Goal: Task Accomplishment & Management: Use online tool/utility

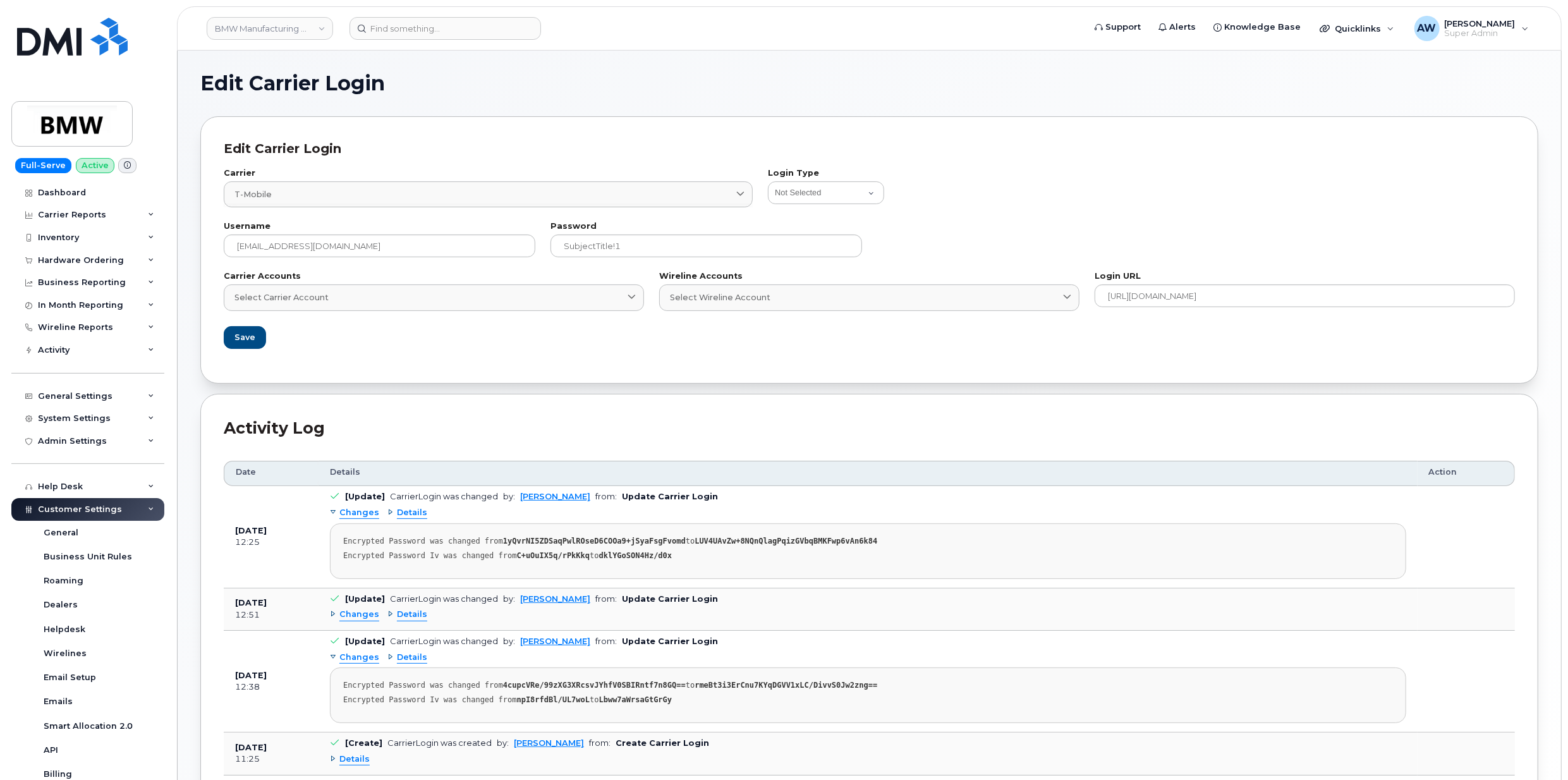
scroll to position [157, 0]
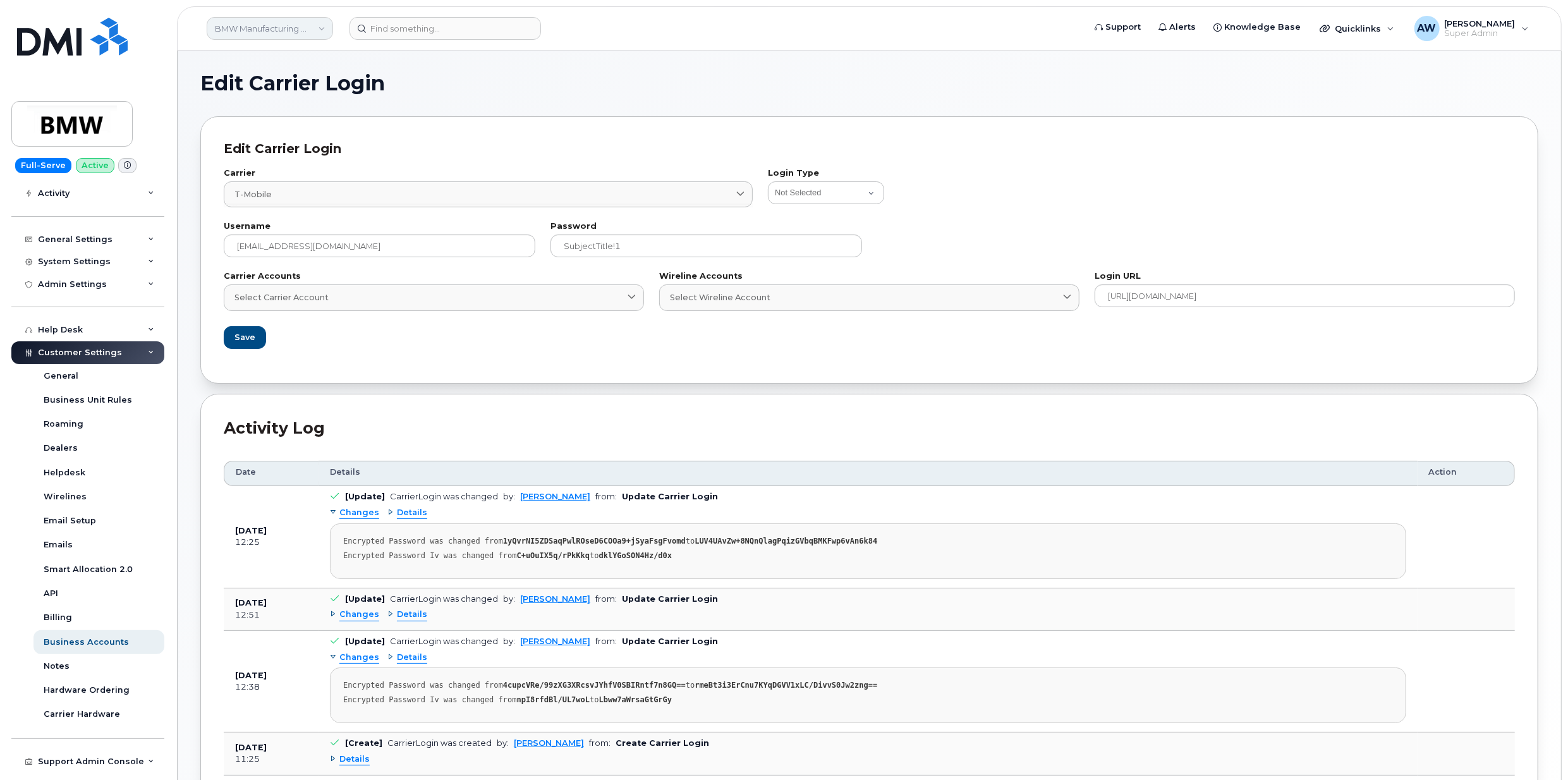
click at [267, 23] on link "BMW Manufacturing Co LLC" at bounding box center [269, 28] width 126 height 22
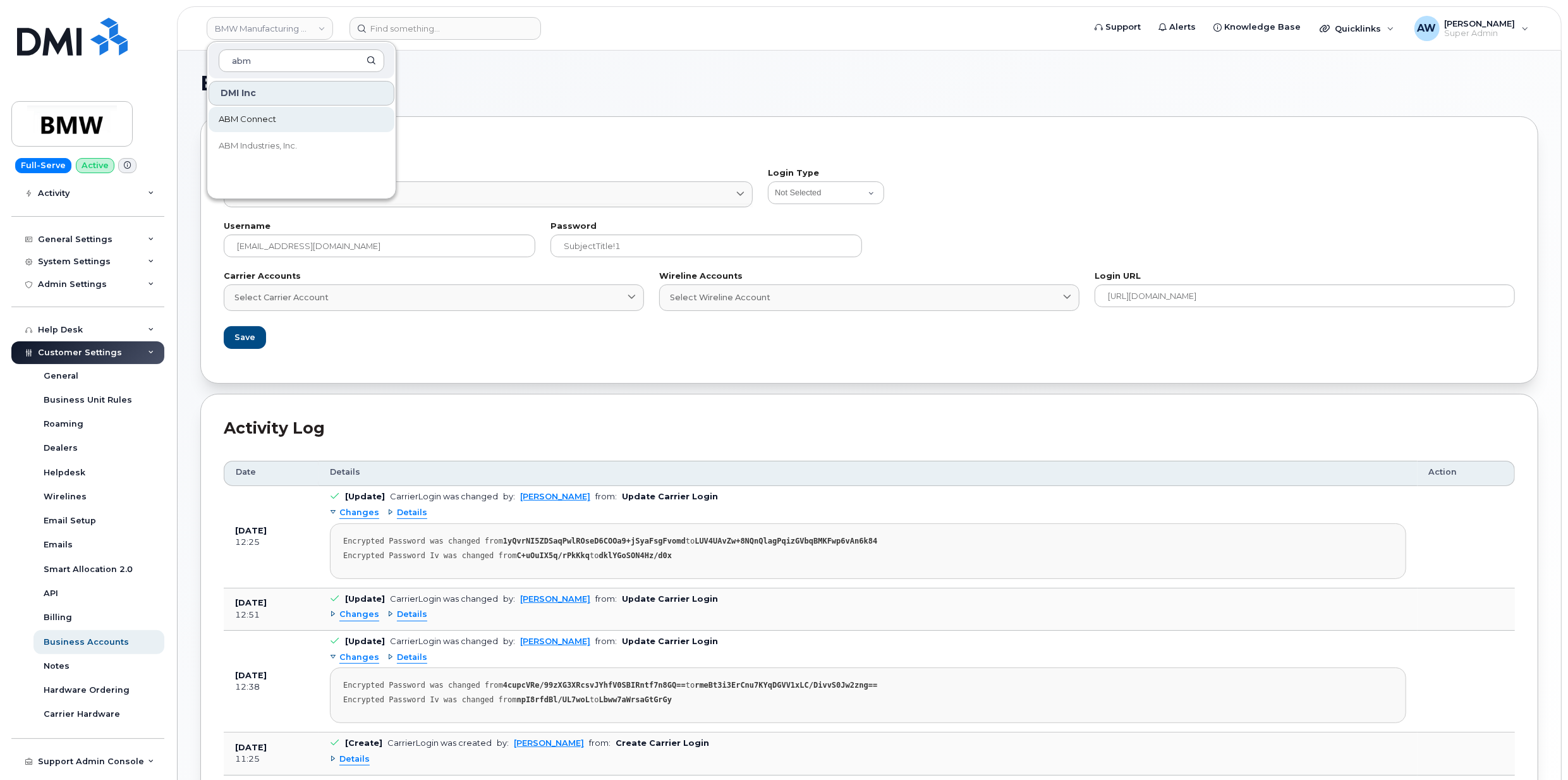
type input "abm"
click at [242, 118] on span "ABM Connect" at bounding box center [247, 119] width 58 height 13
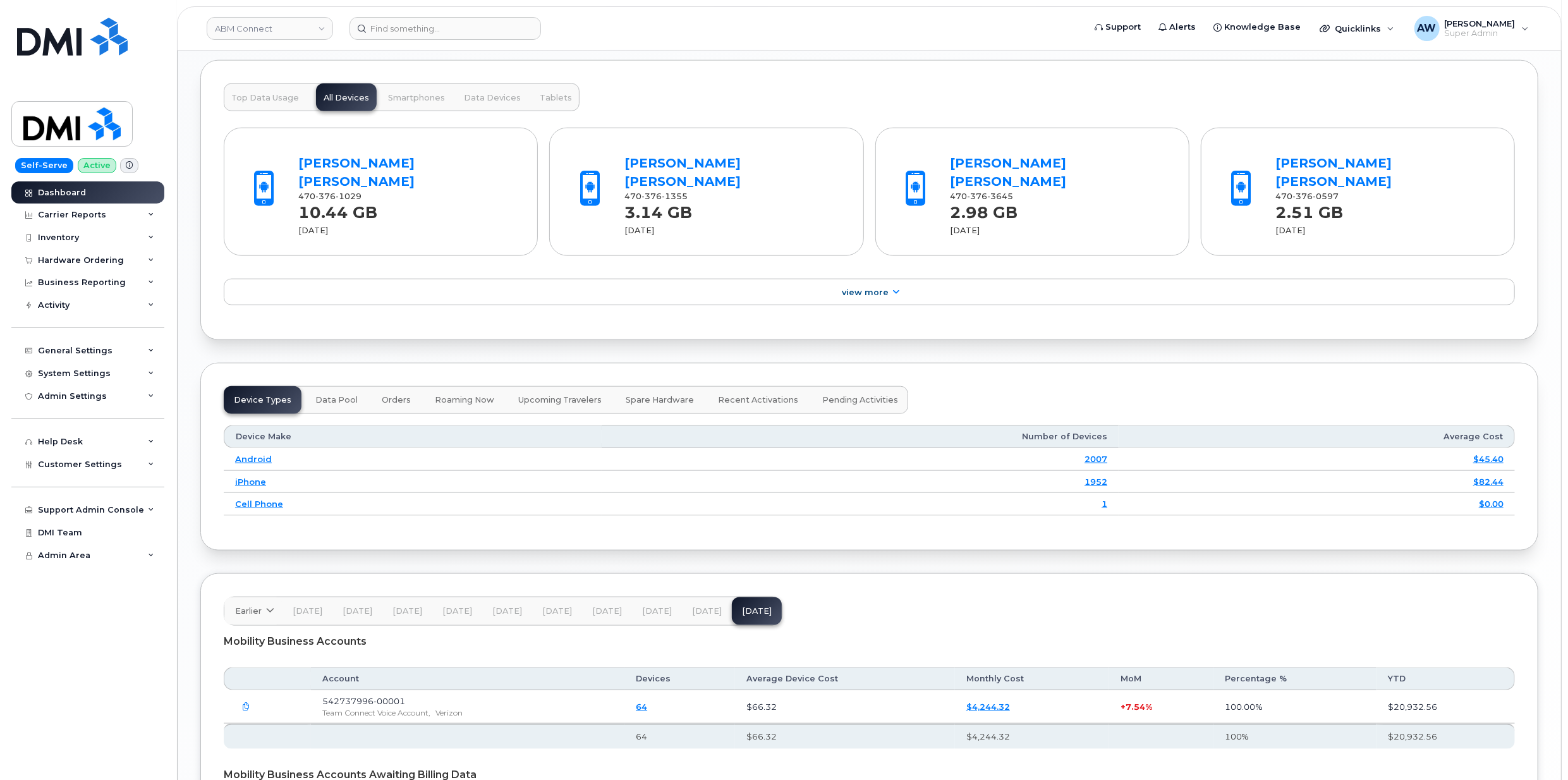
scroll to position [1596, 0]
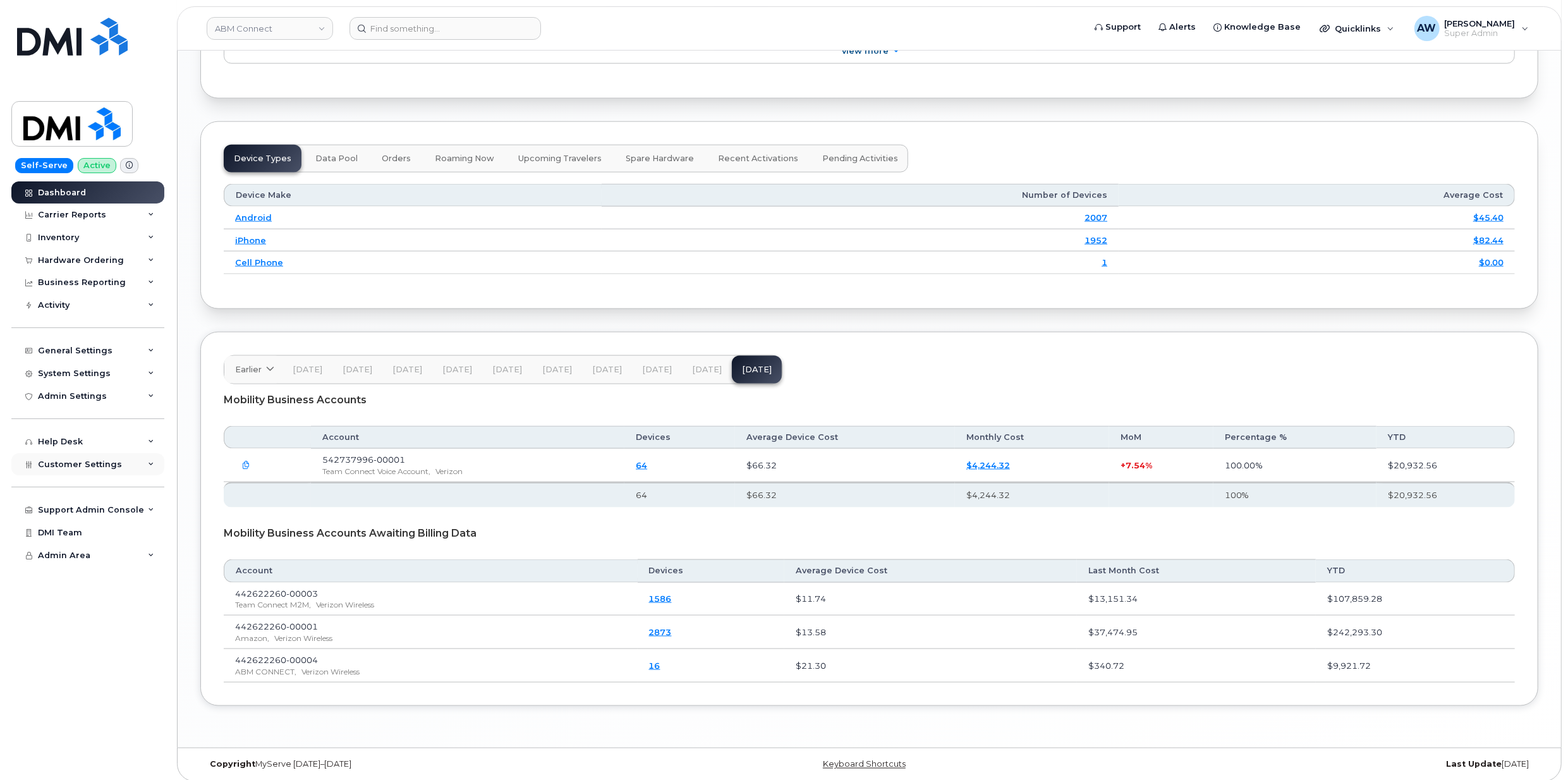
click at [126, 460] on div "Customer Settings" at bounding box center [88, 465] width 153 height 22
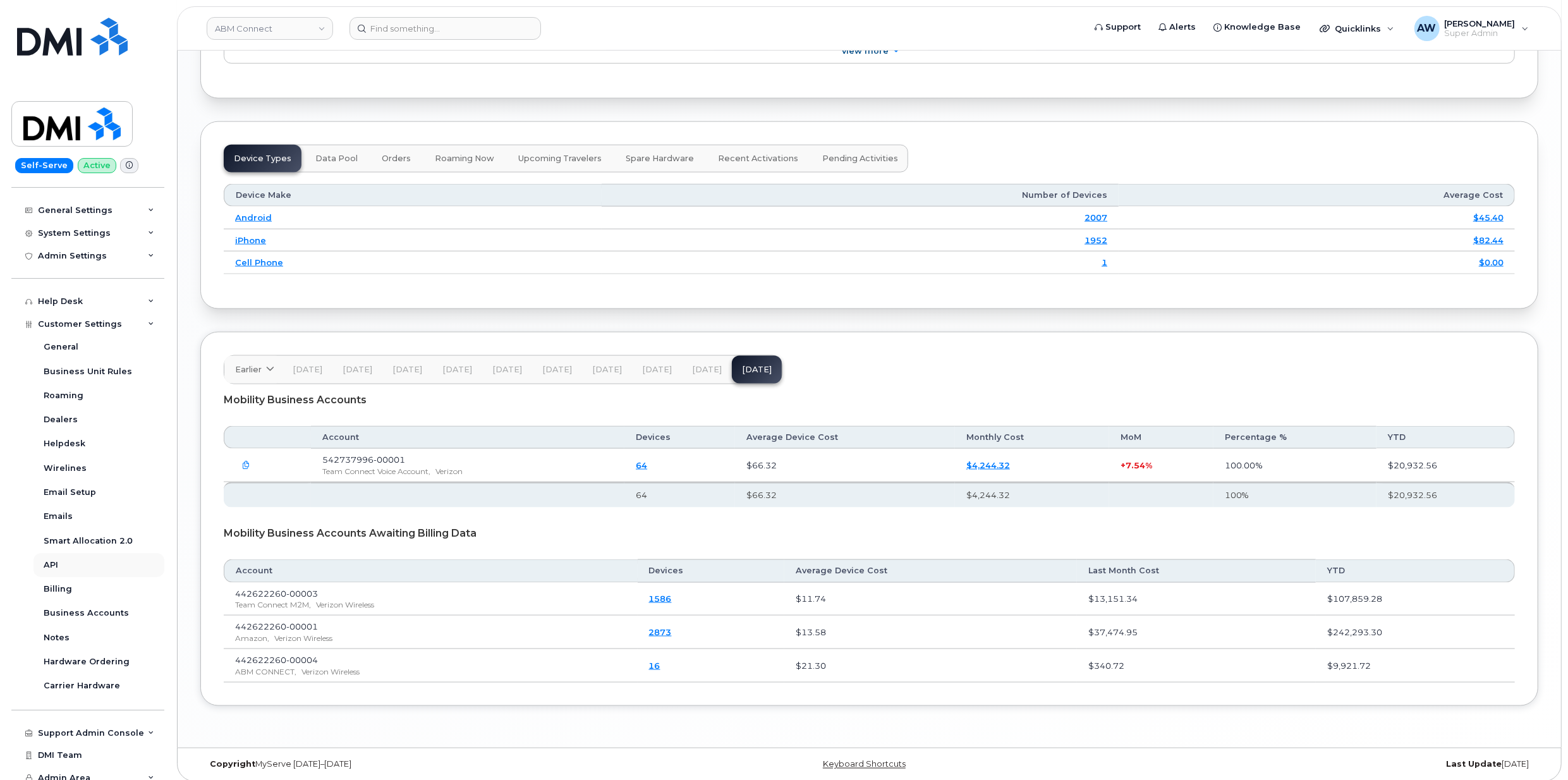
scroll to position [147, 0]
click at [122, 603] on link "Business Accounts" at bounding box center [99, 606] width 131 height 24
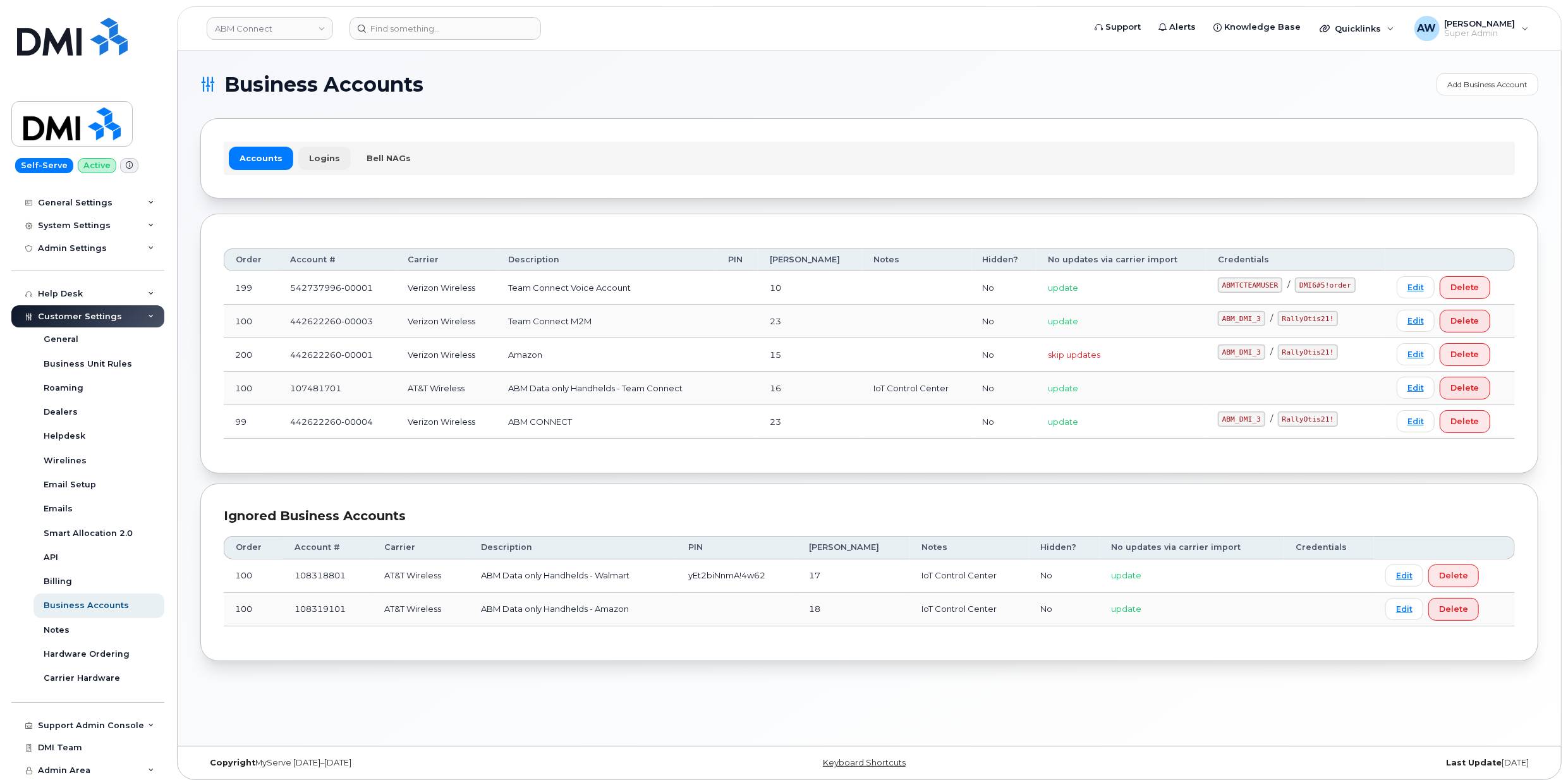
click at [329, 150] on link "Logins" at bounding box center [325, 158] width 52 height 22
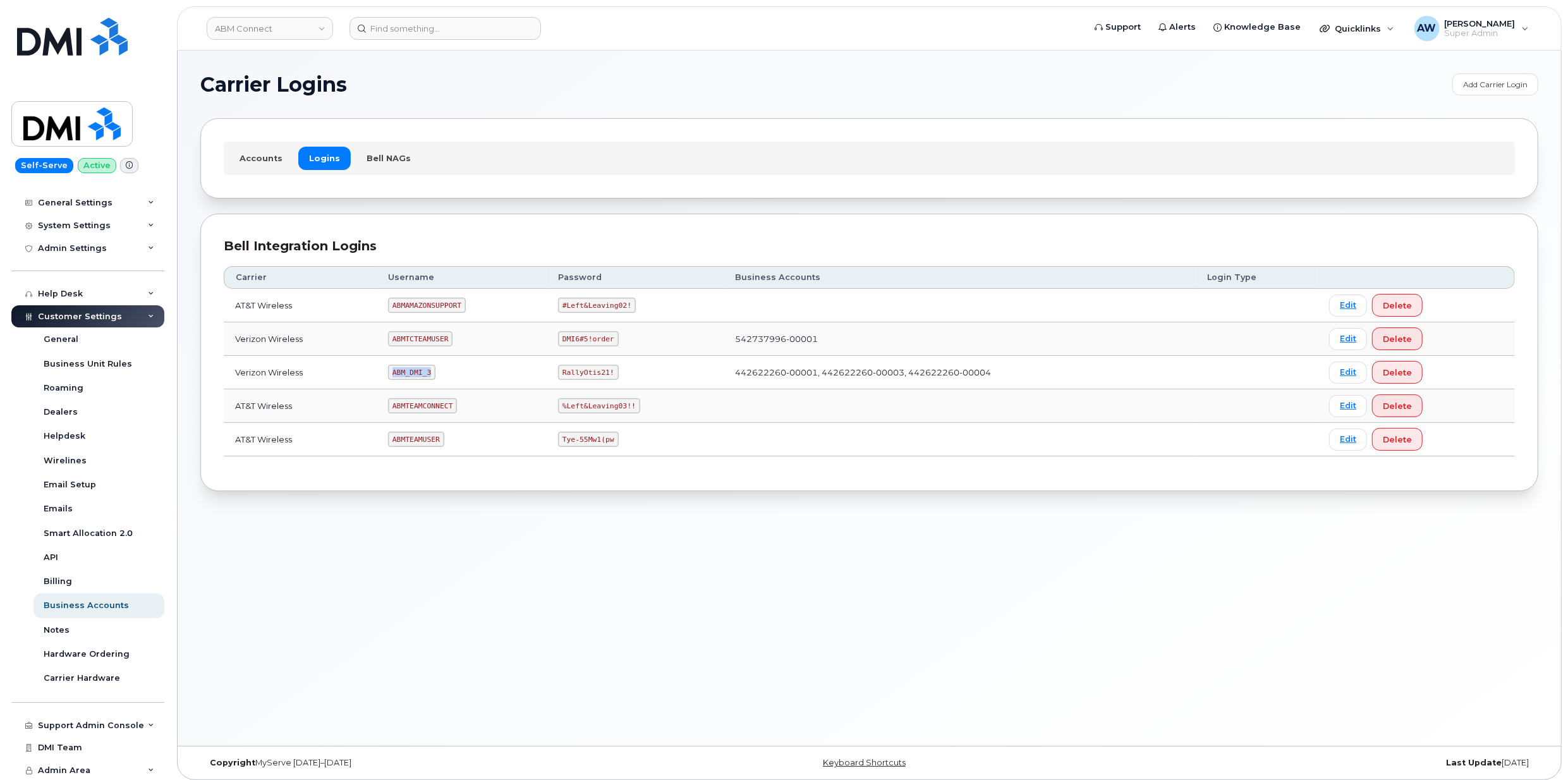
drag, startPoint x: 395, startPoint y: 374, endPoint x: 443, endPoint y: 372, distance: 48.0
click at [443, 372] on td "ABM_DMI_3" at bounding box center [462, 372] width 170 height 34
copy code "ABM_DMI_3"
drag, startPoint x: 556, startPoint y: 373, endPoint x: 612, endPoint y: 375, distance: 56.0
click at [612, 375] on td "RallyOtis21!" at bounding box center [636, 372] width 177 height 34
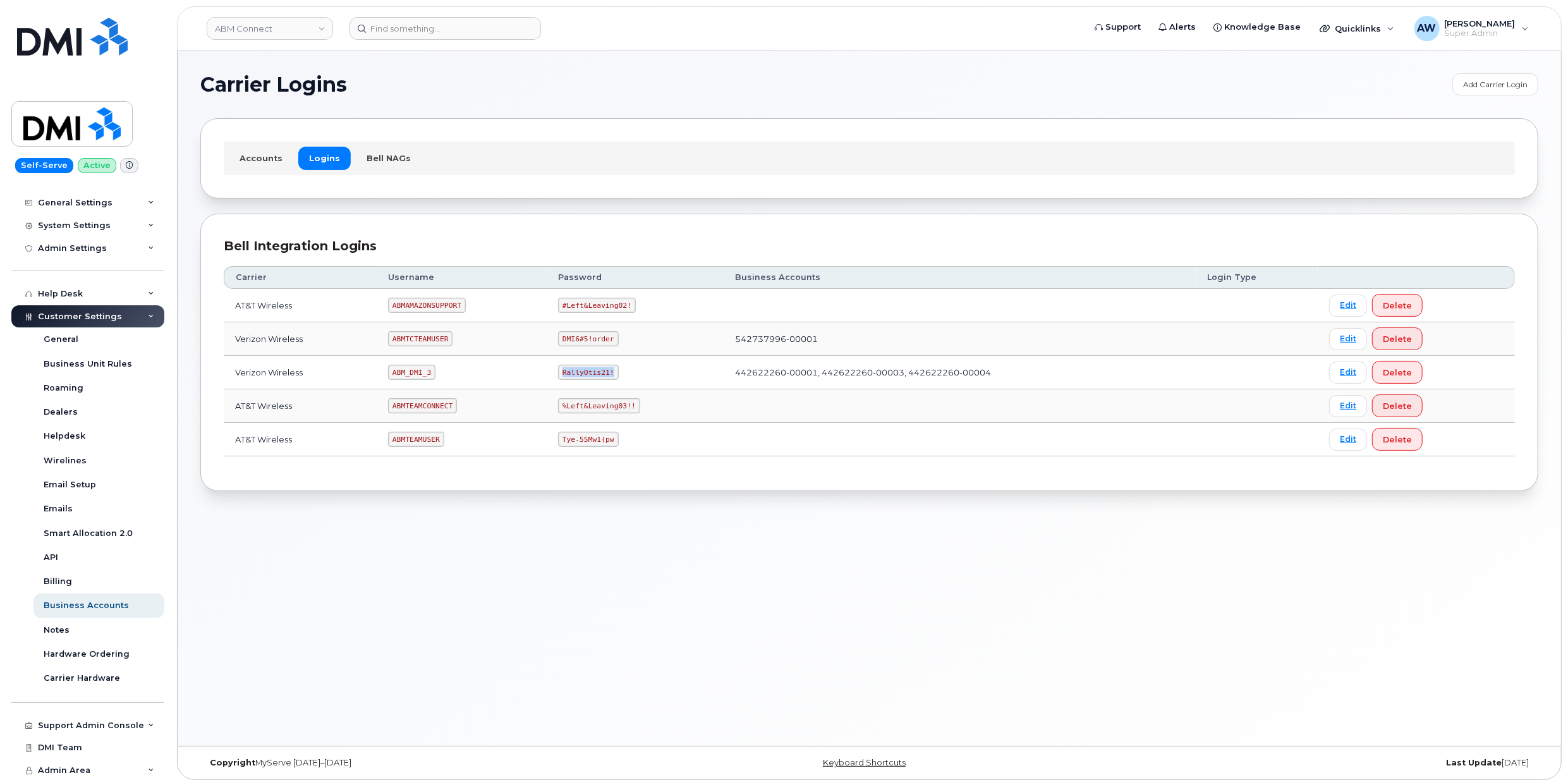
copy code "RallyOtis21!"
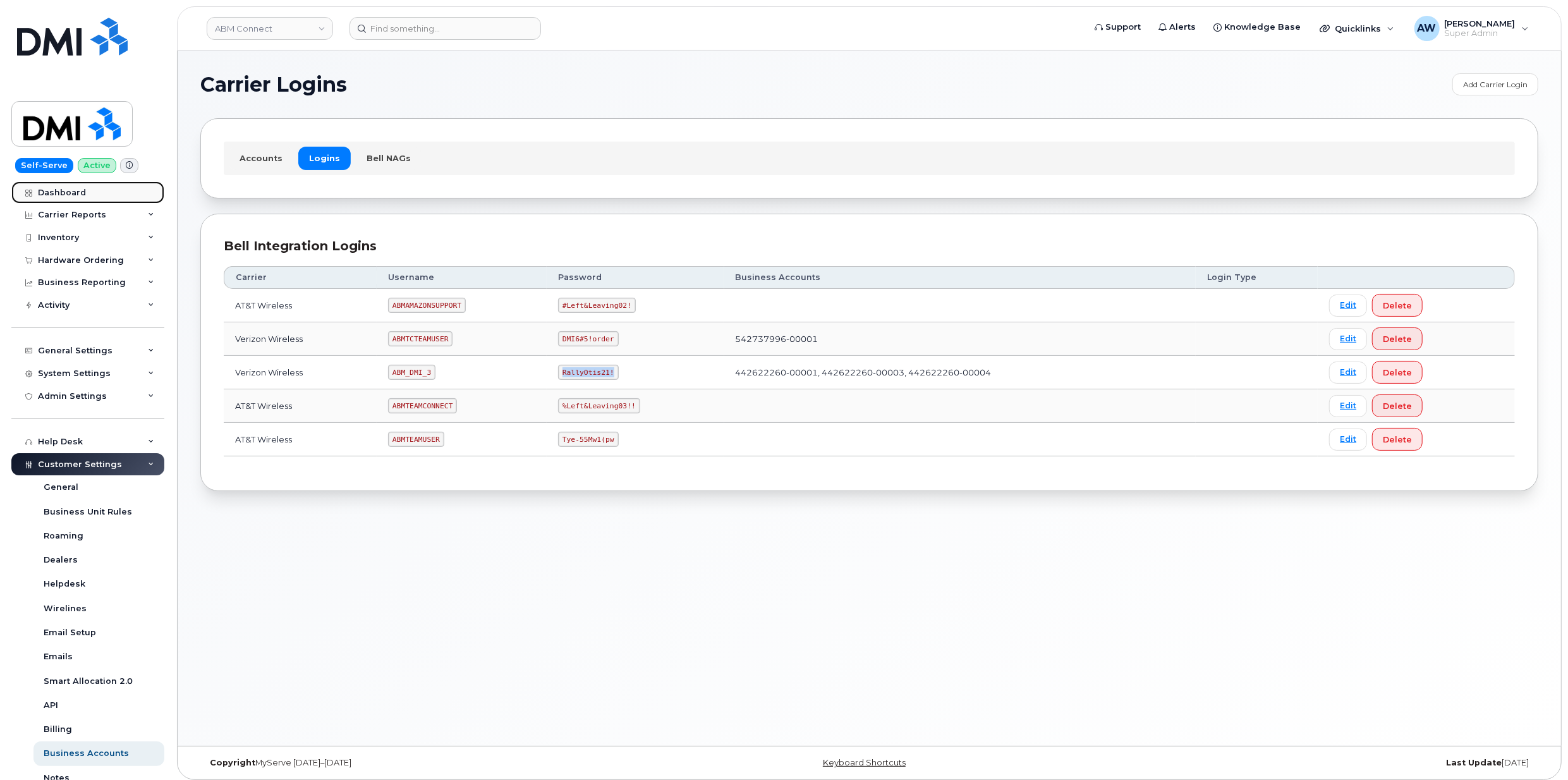
click at [87, 197] on link "Dashboard" at bounding box center [88, 192] width 153 height 22
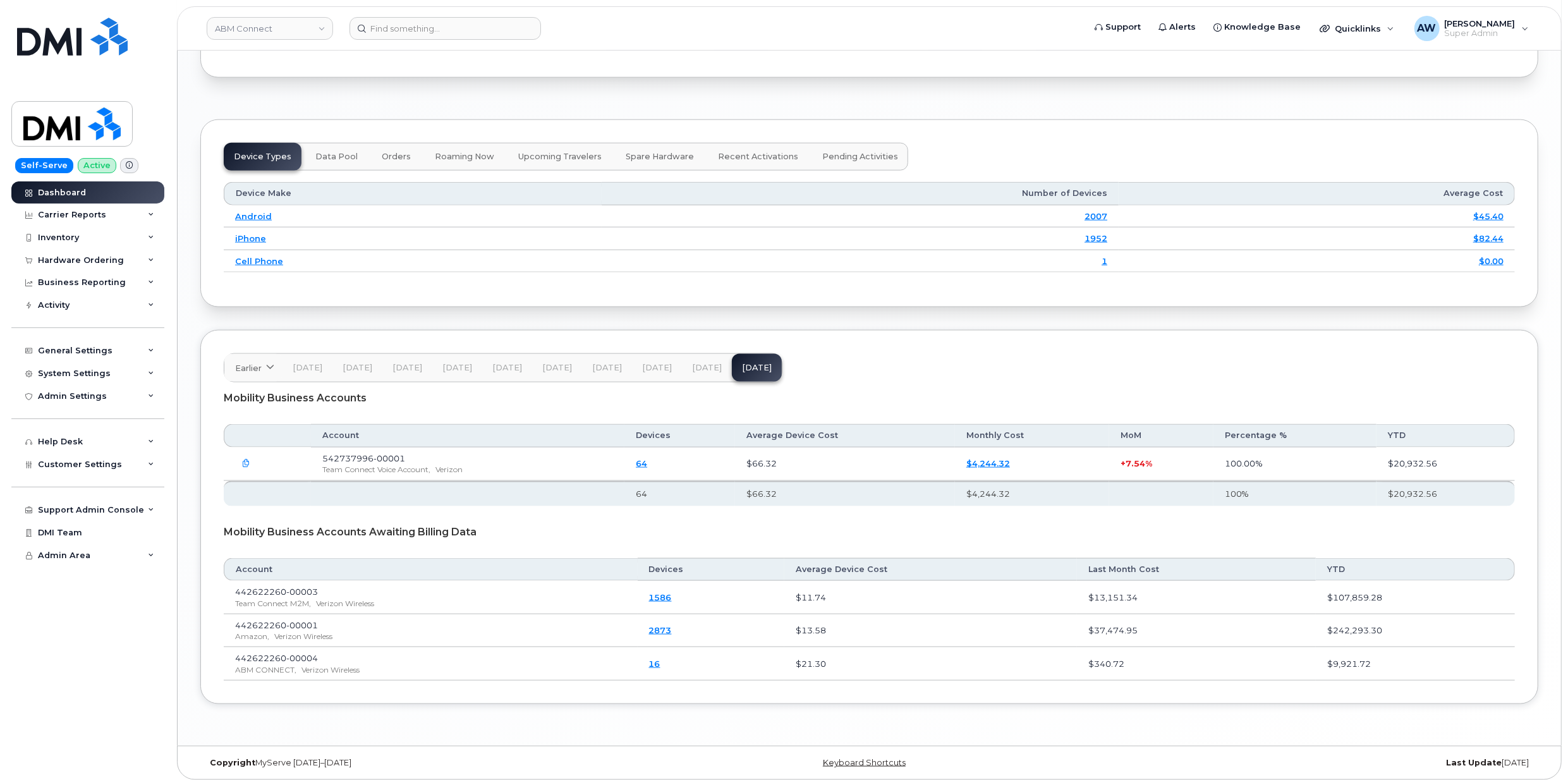
scroll to position [1533, 0]
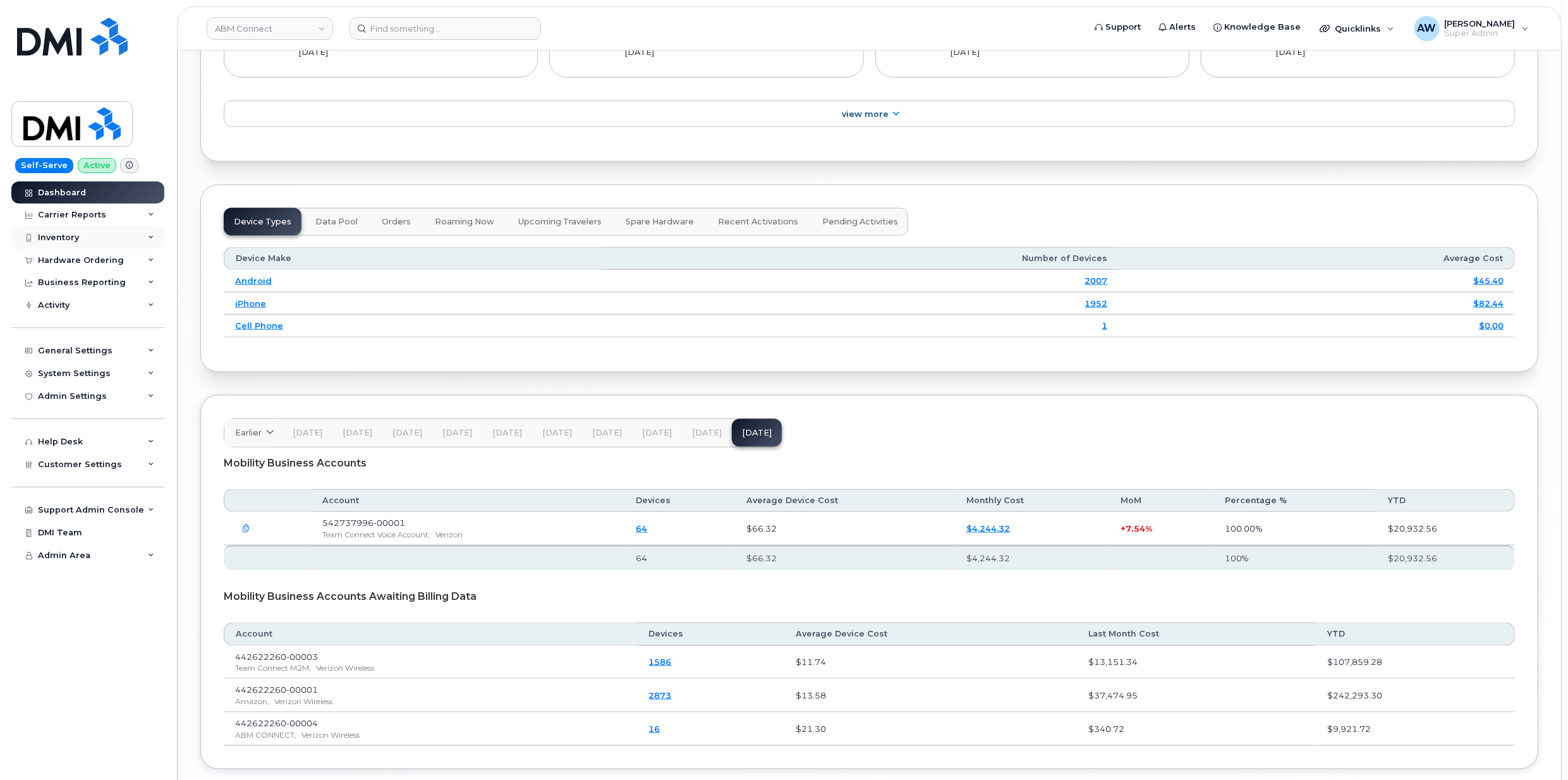
click at [97, 229] on div "Inventory" at bounding box center [88, 237] width 153 height 22
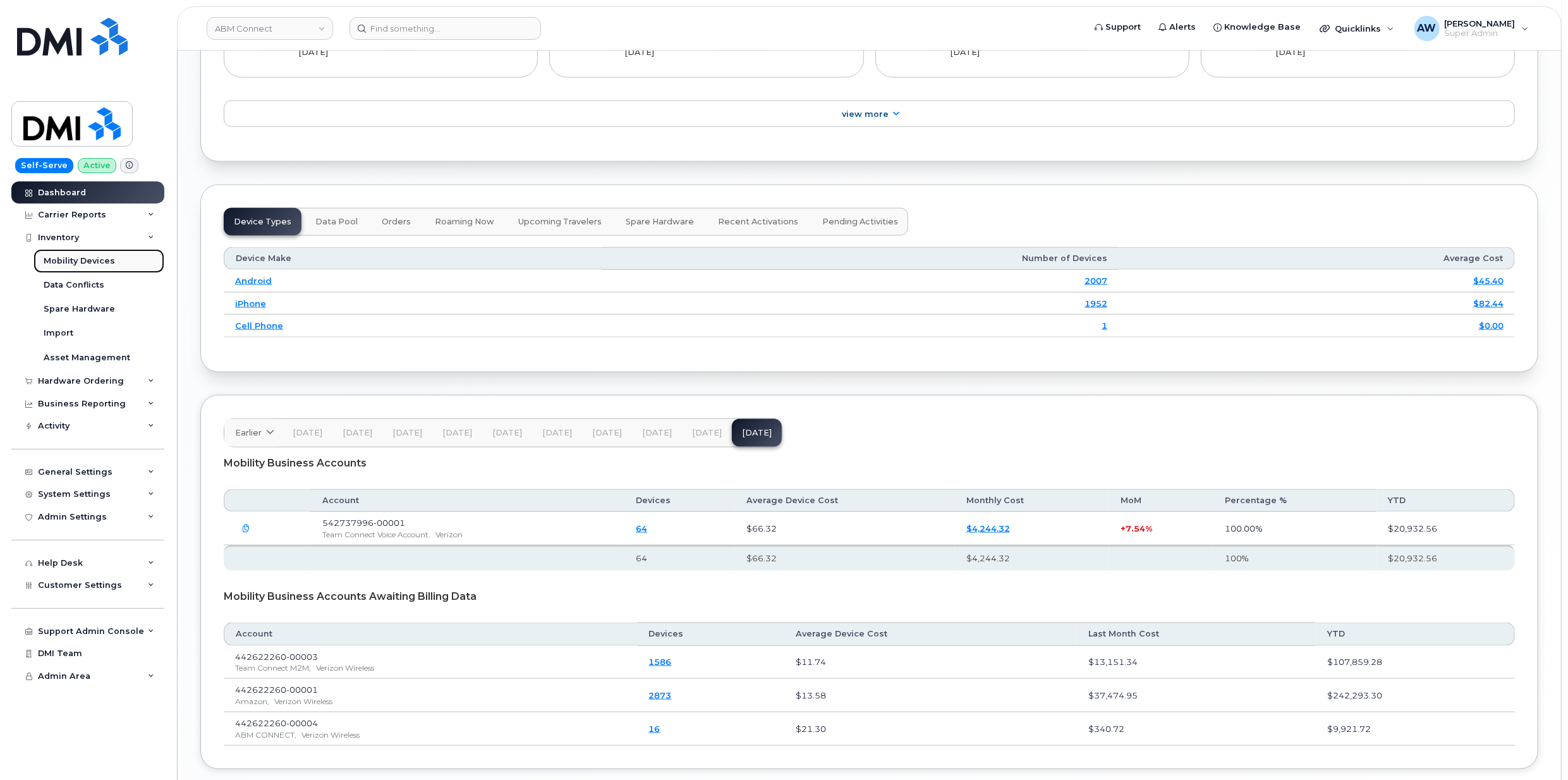
click at [113, 263] on link "Mobility Devices" at bounding box center [99, 261] width 131 height 24
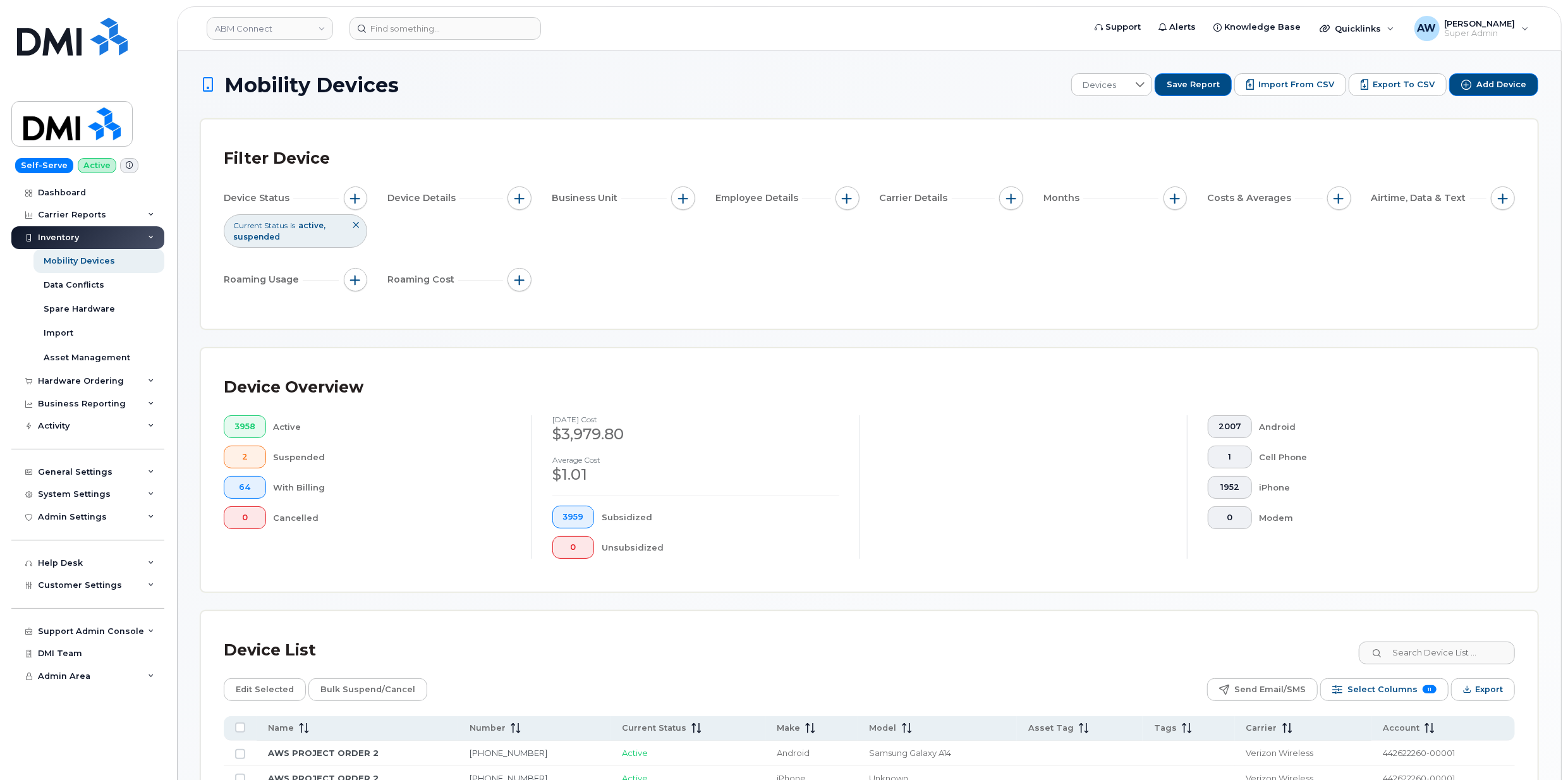
drag, startPoint x: 1281, startPoint y: 79, endPoint x: 1050, endPoint y: 165, distance: 246.5
click at [1281, 79] on span "Import from CSV" at bounding box center [1296, 85] width 76 height 11
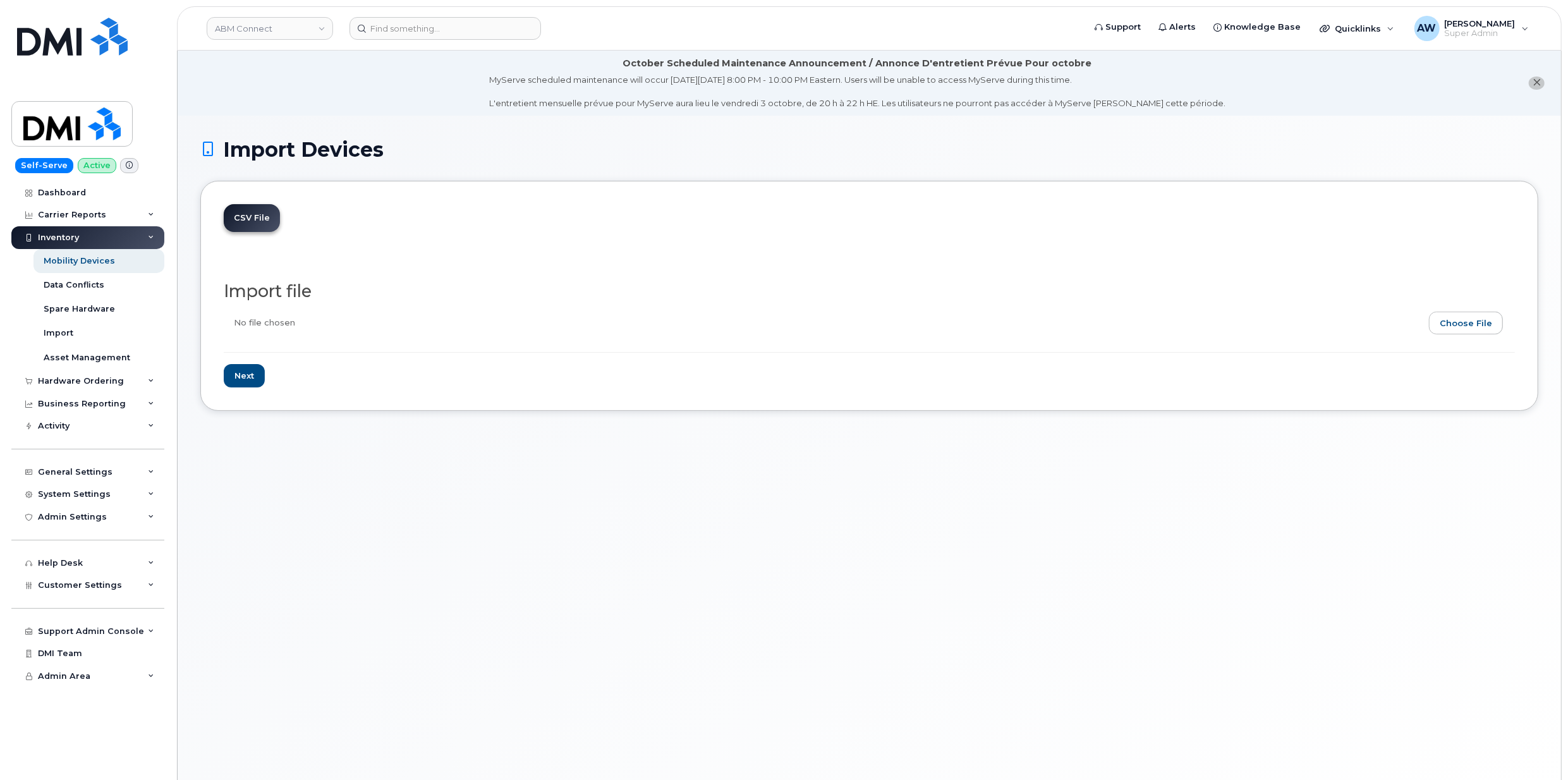
click at [1466, 316] on input "file" at bounding box center [864, 326] width 1281 height 29
type input "C:\fakepath\device_report.csv"
click at [244, 365] on input "Next" at bounding box center [245, 375] width 41 height 23
type input "Loading..."
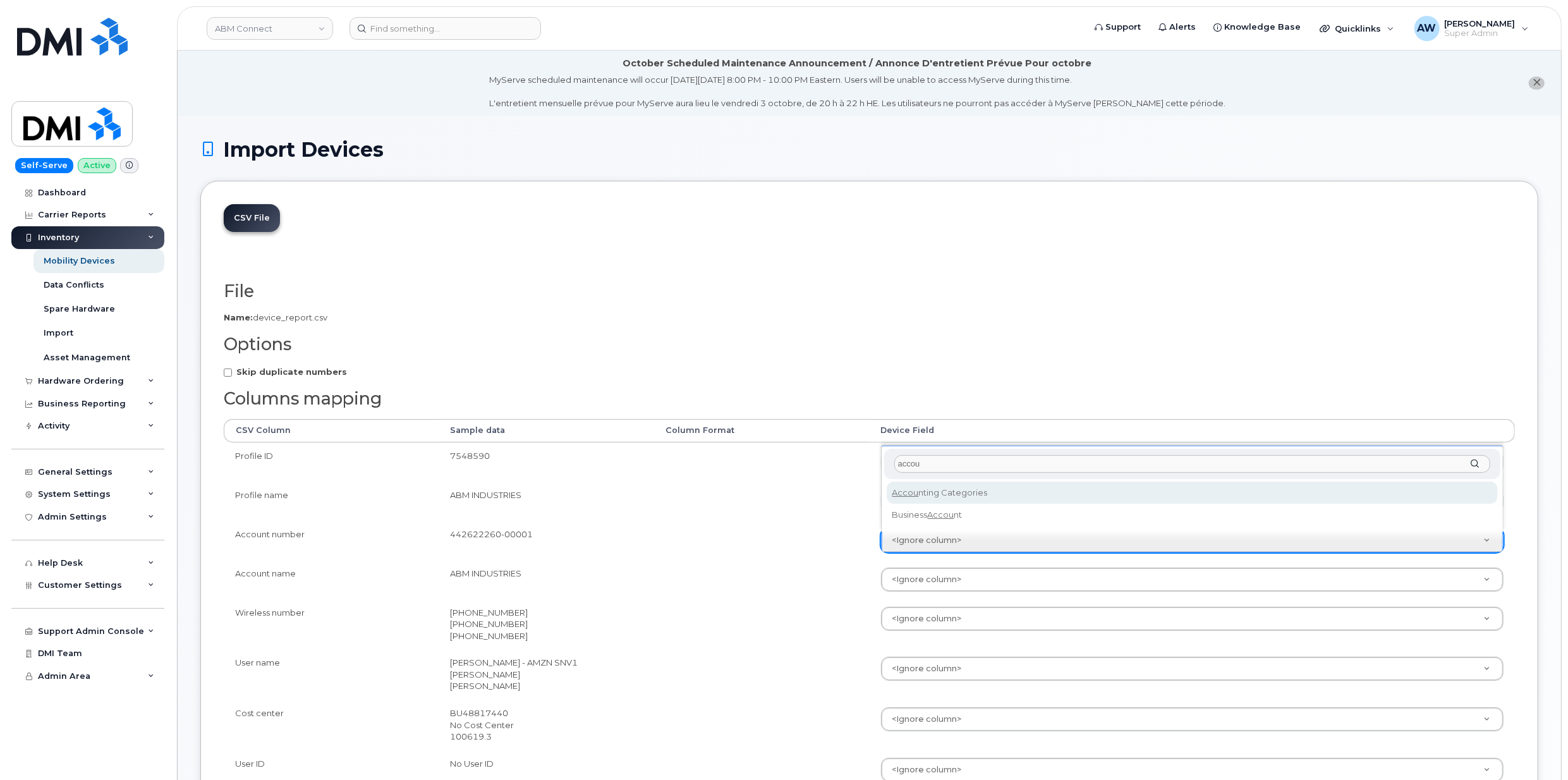
type input "accou"
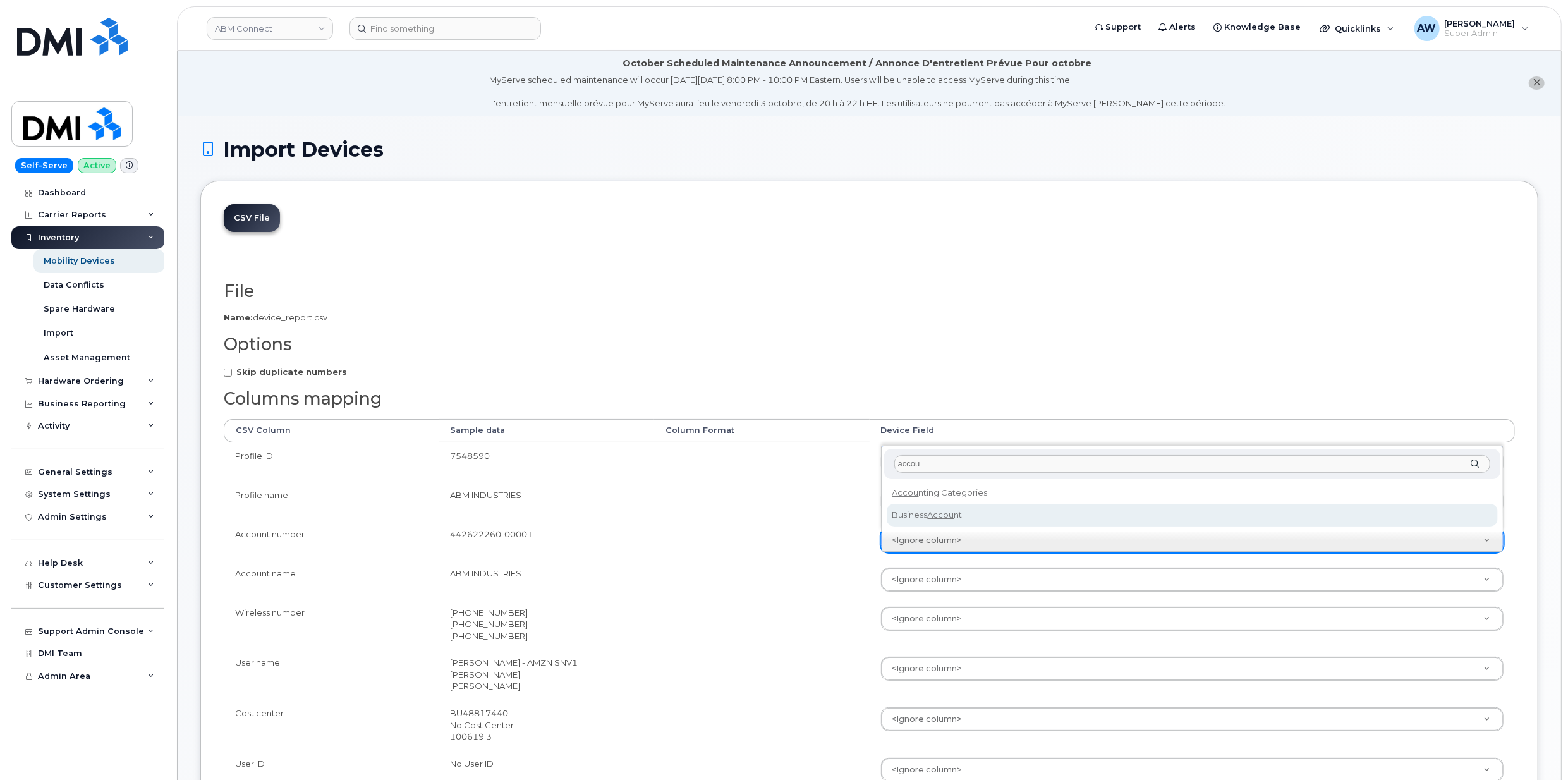
select select "business_account_id"
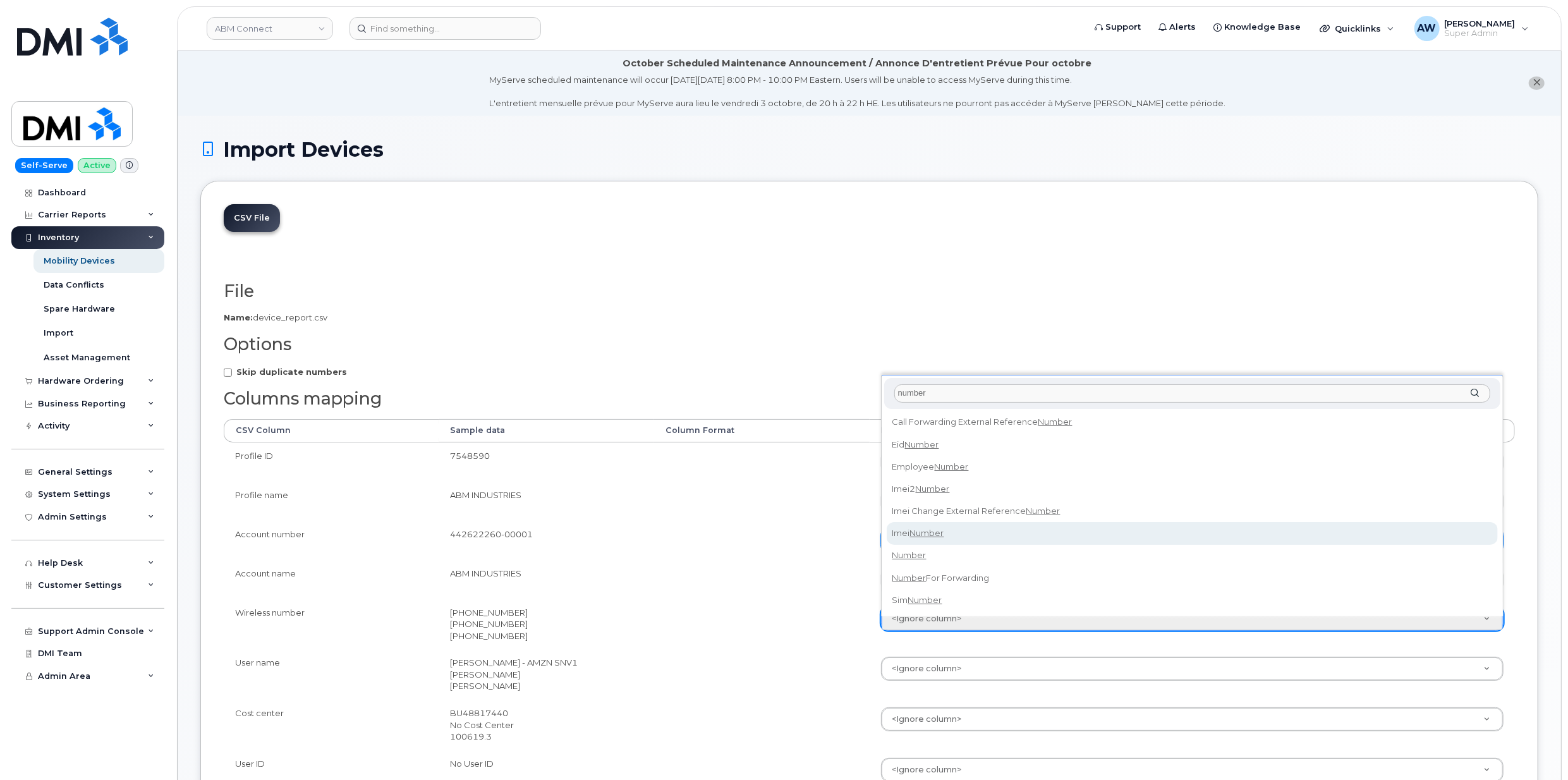
type input "number"
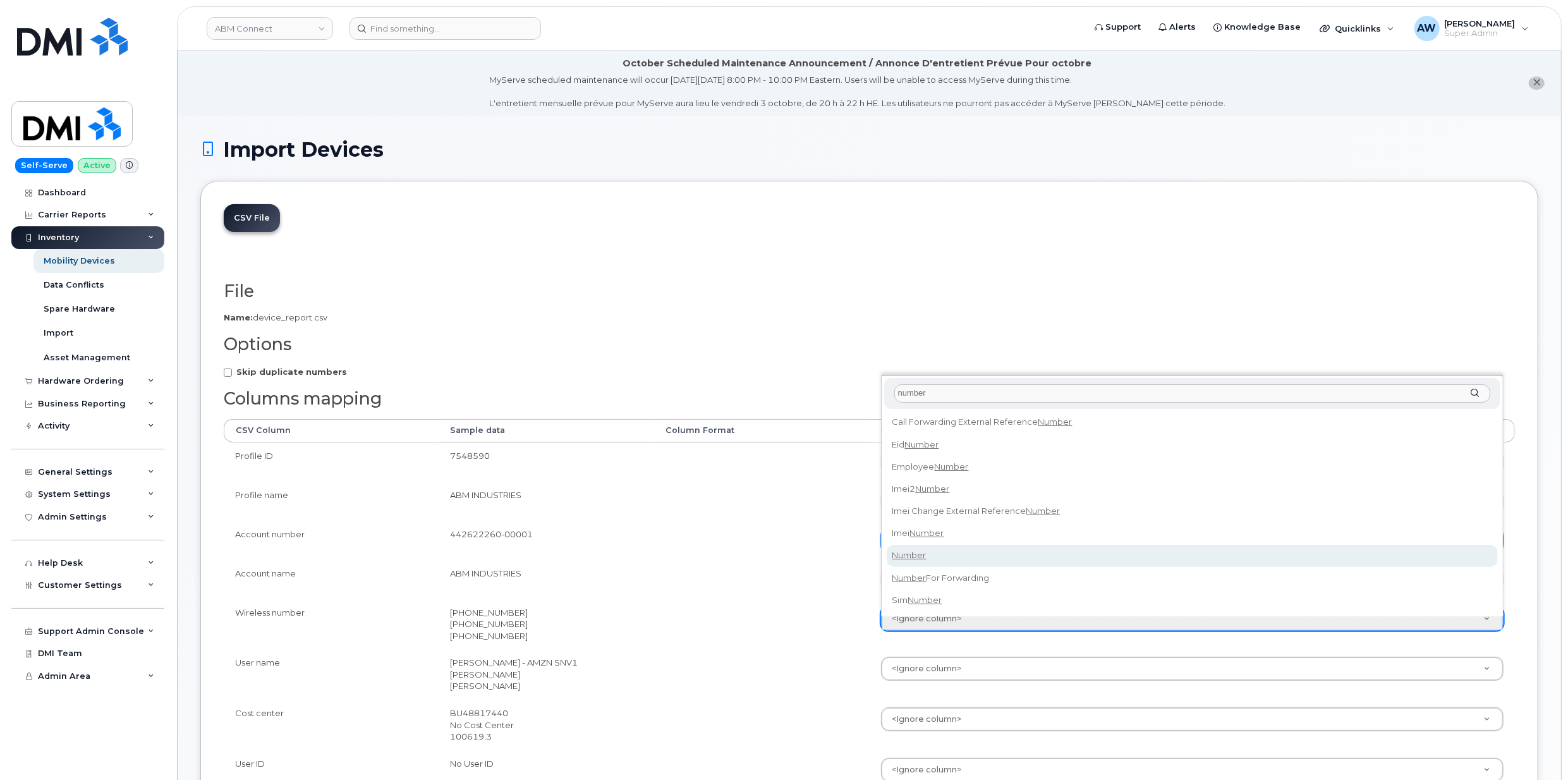
select select "number"
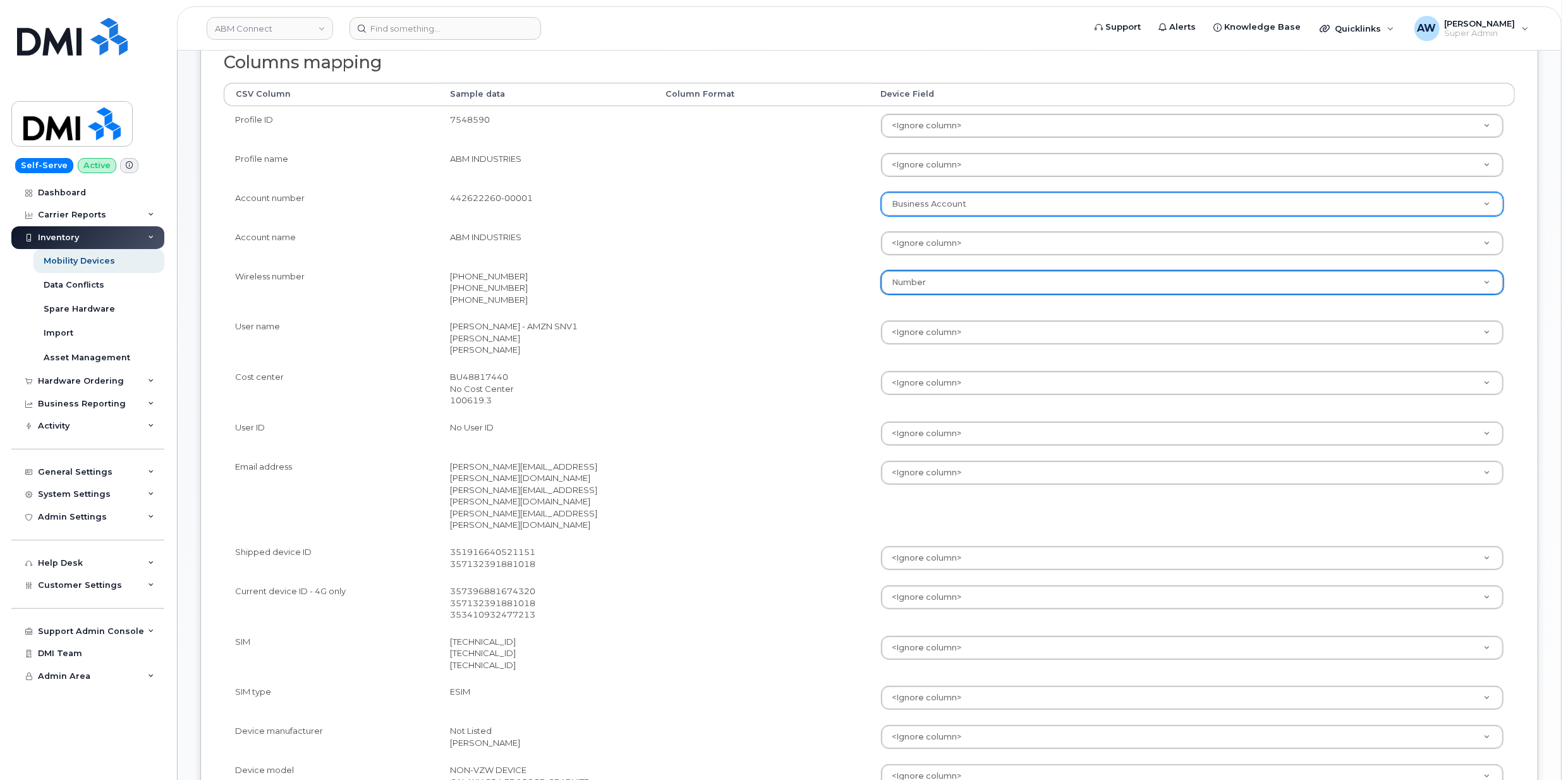
scroll to position [337, 0]
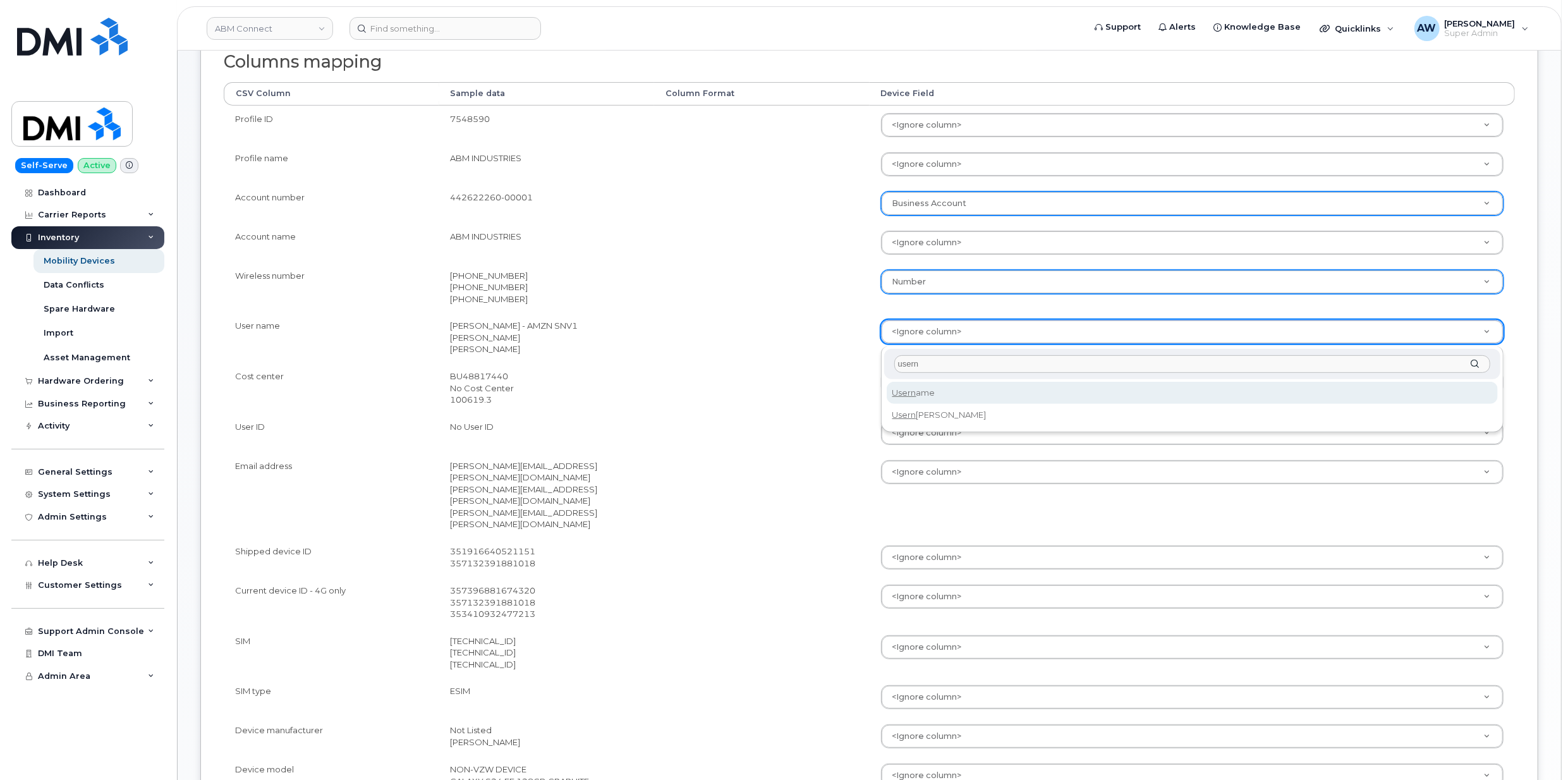
type input "usern"
select select "username"
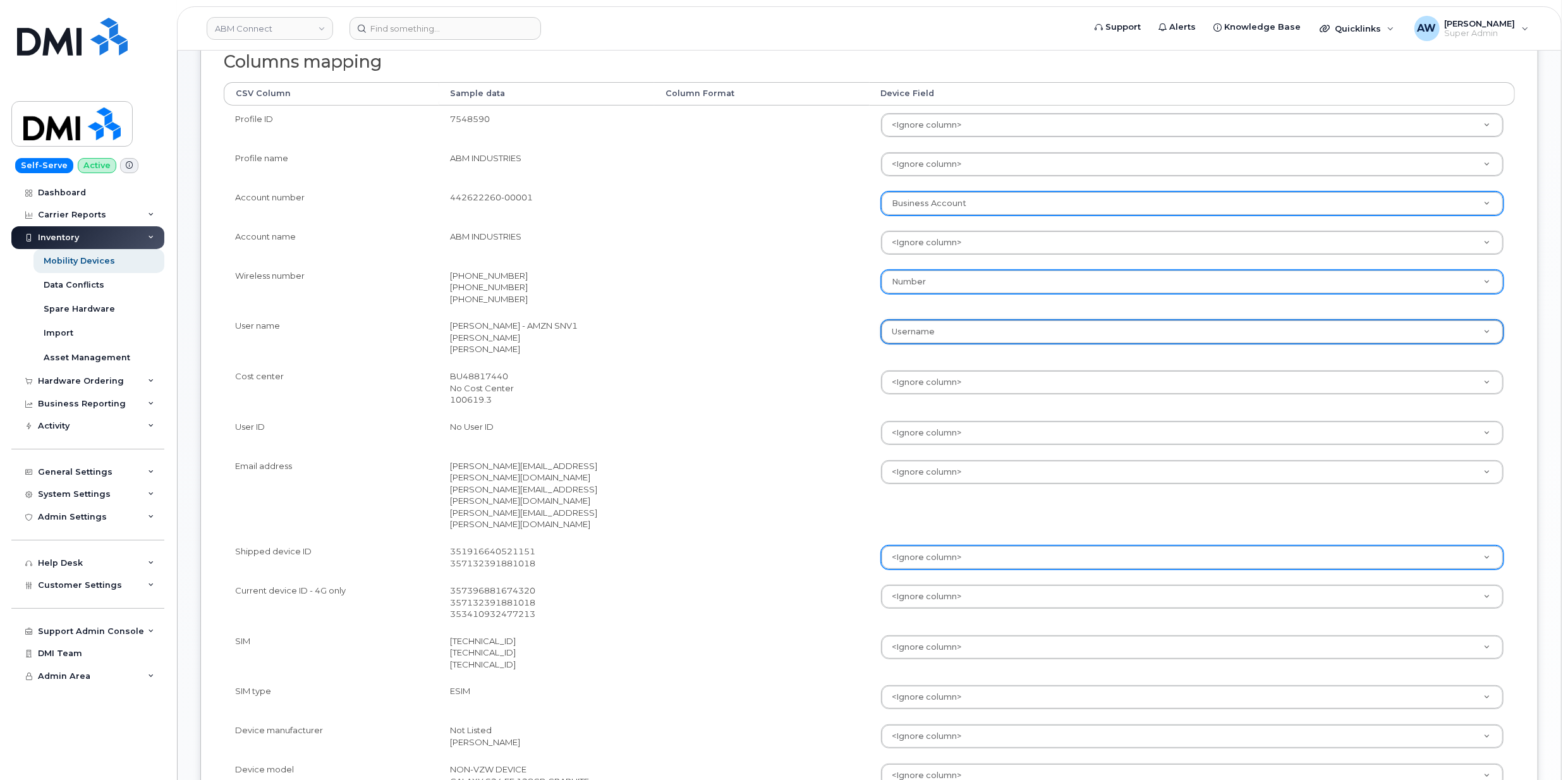
scroll to position [421, 0]
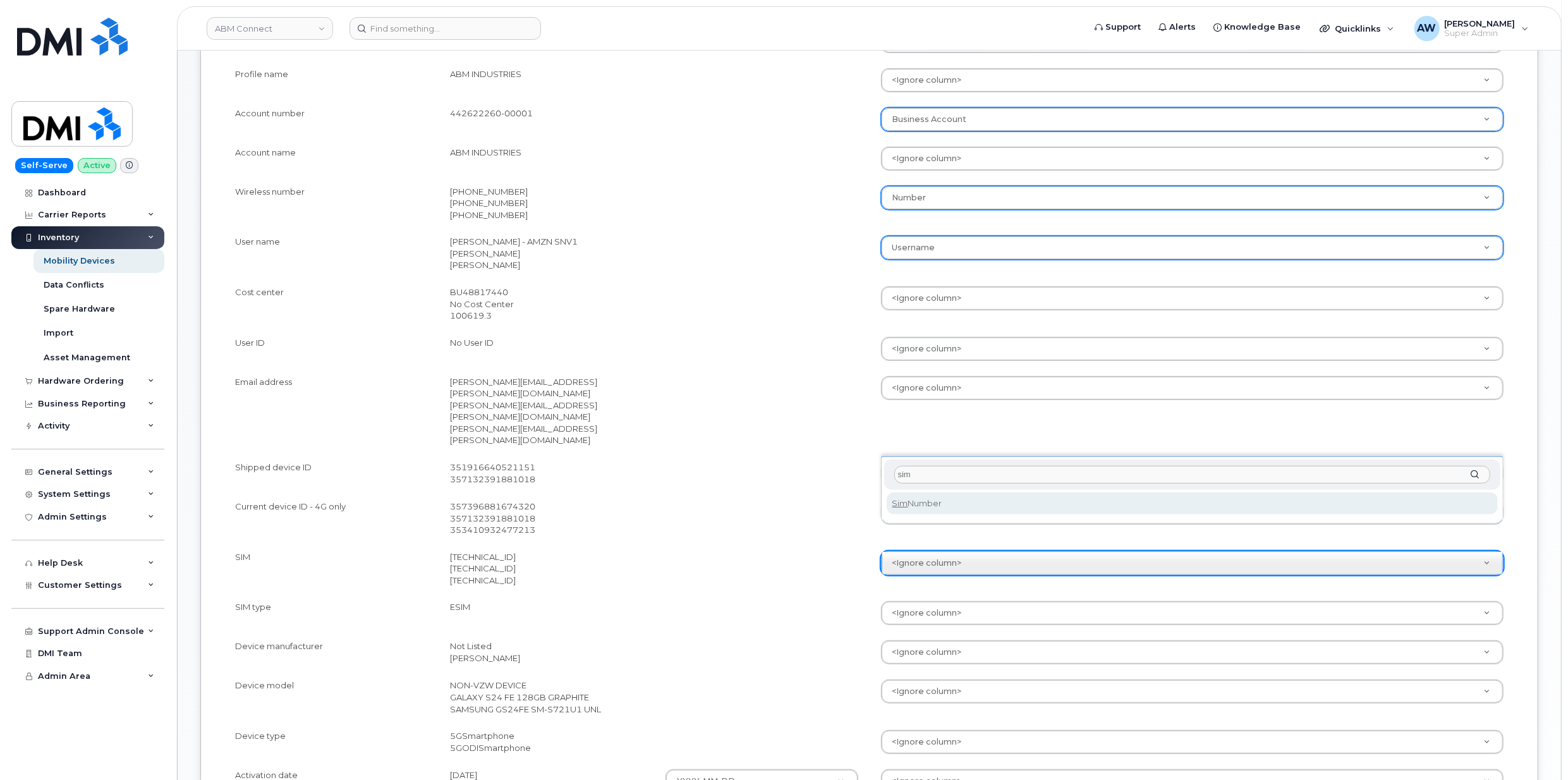
type input "sim"
select select "sim_number"
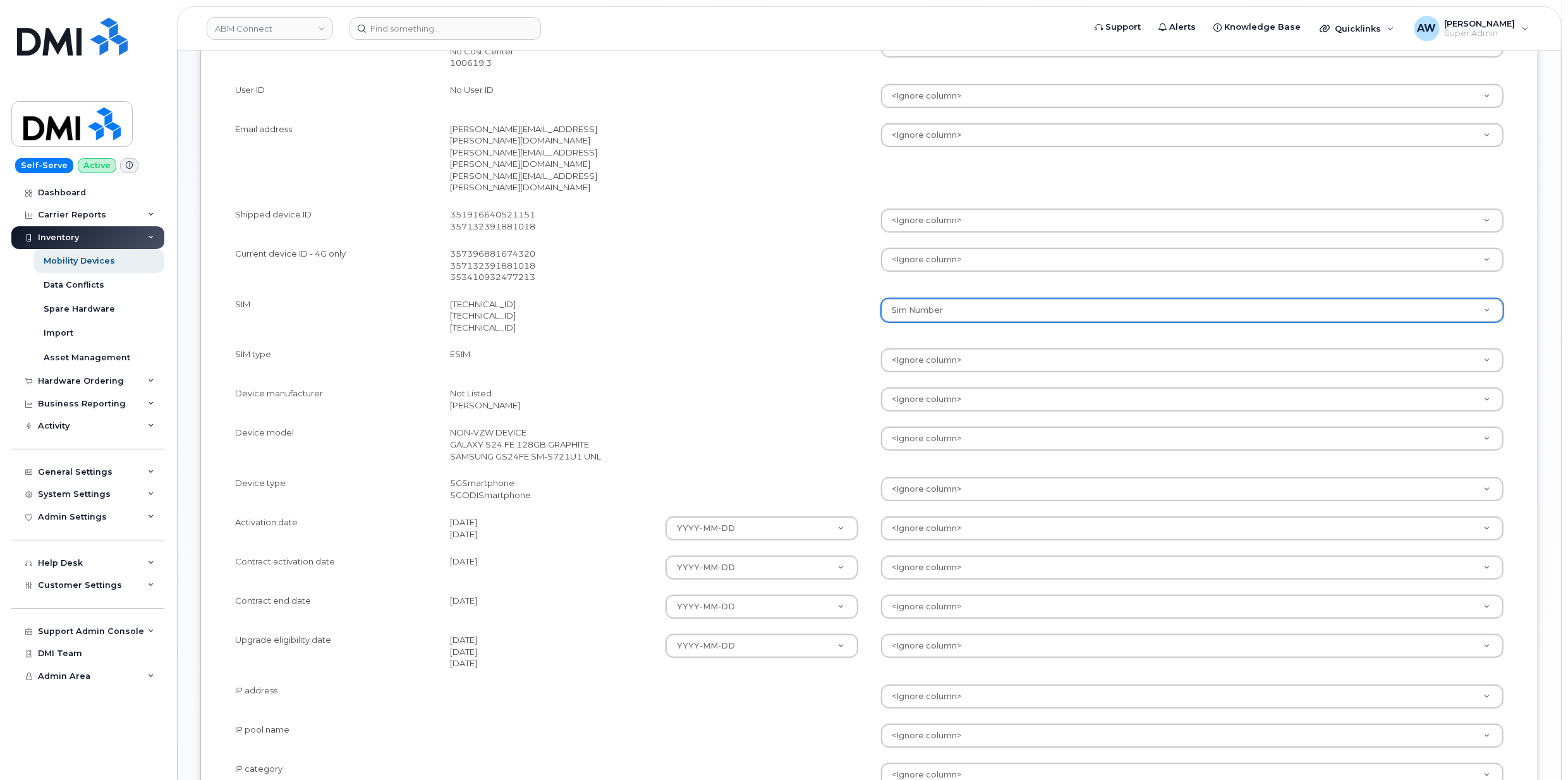
scroll to position [759, 0]
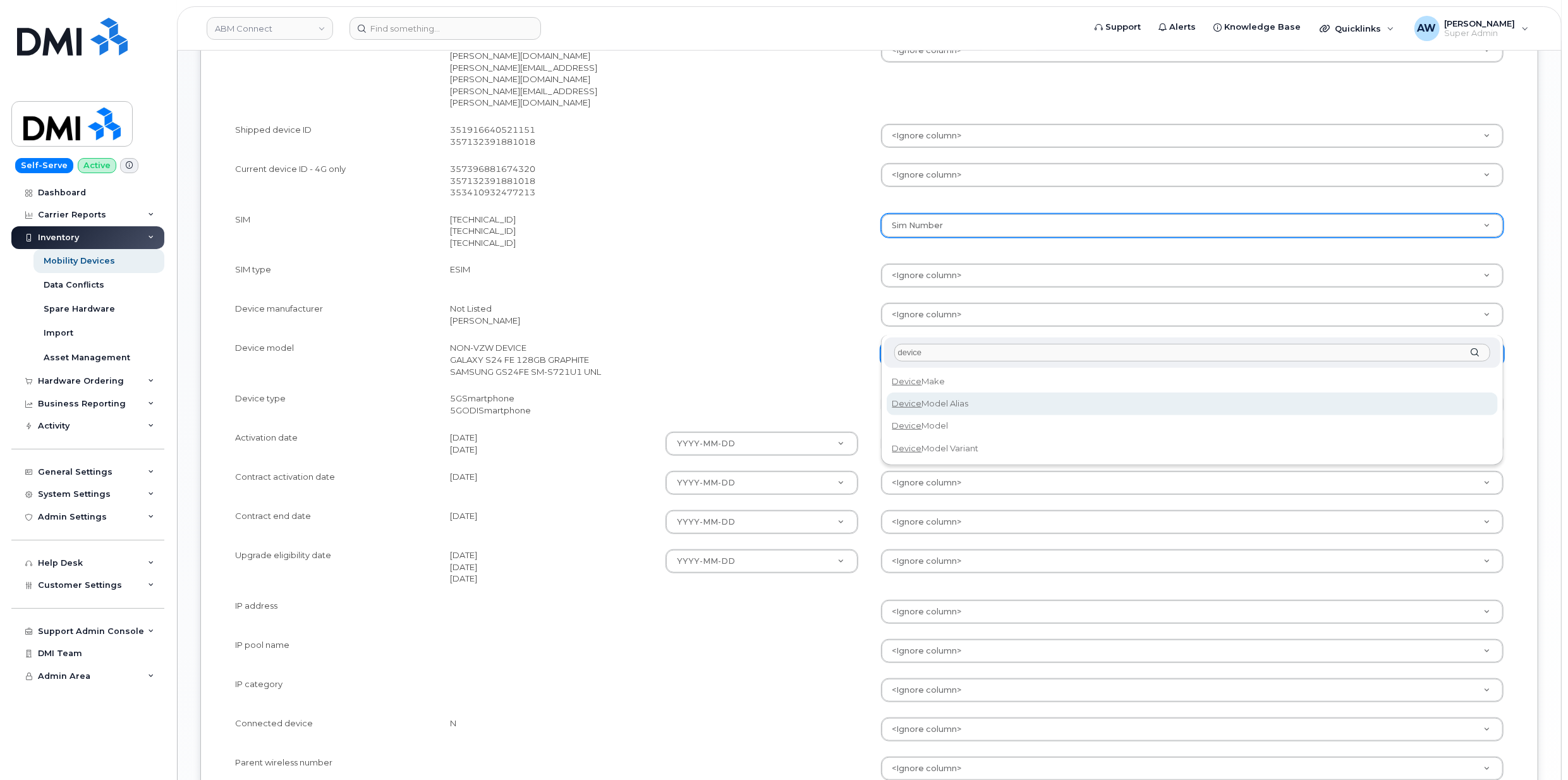
type input "device"
select select "device_model_alias"
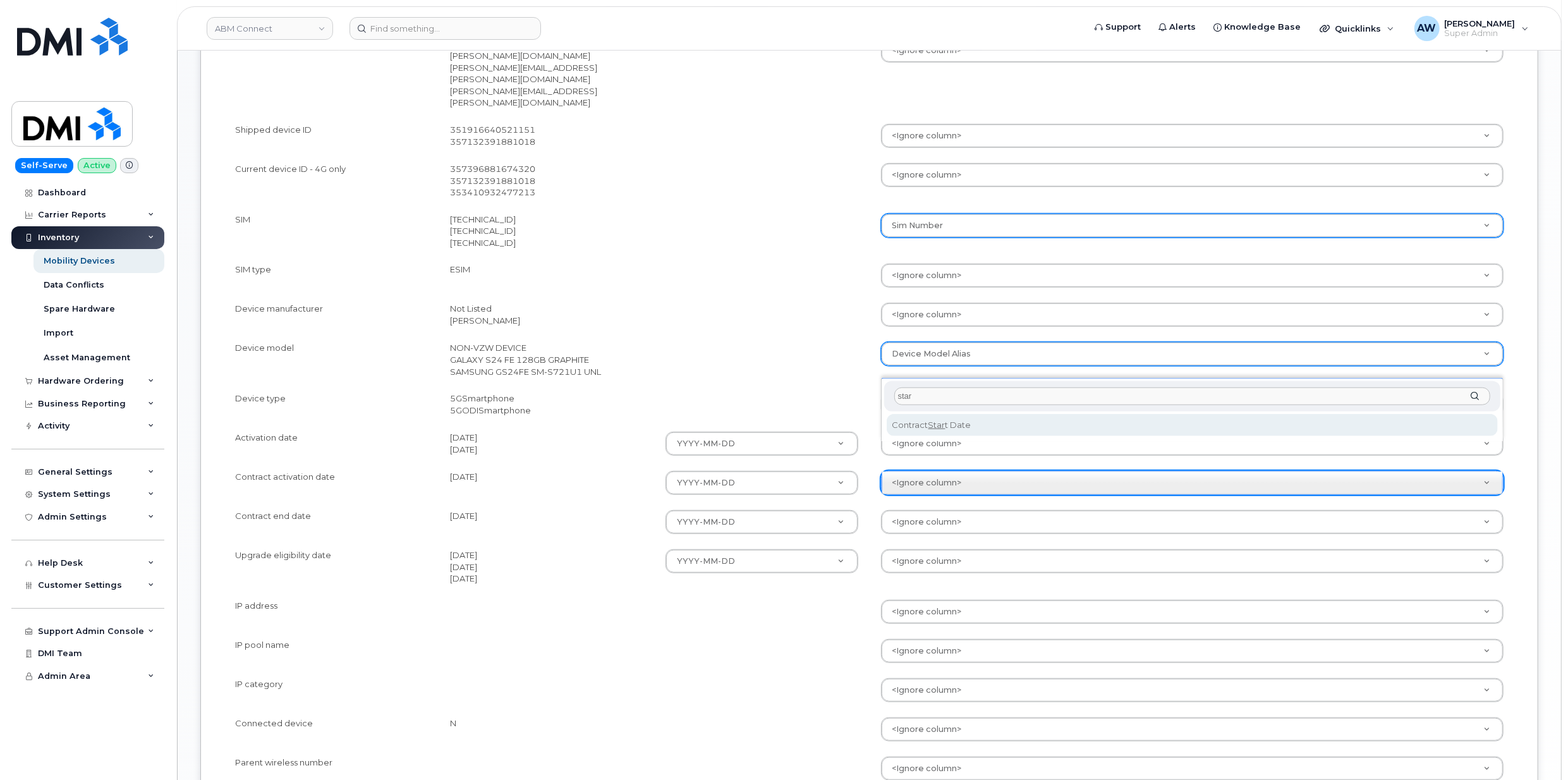
type input "star"
select select "contract_start_date"
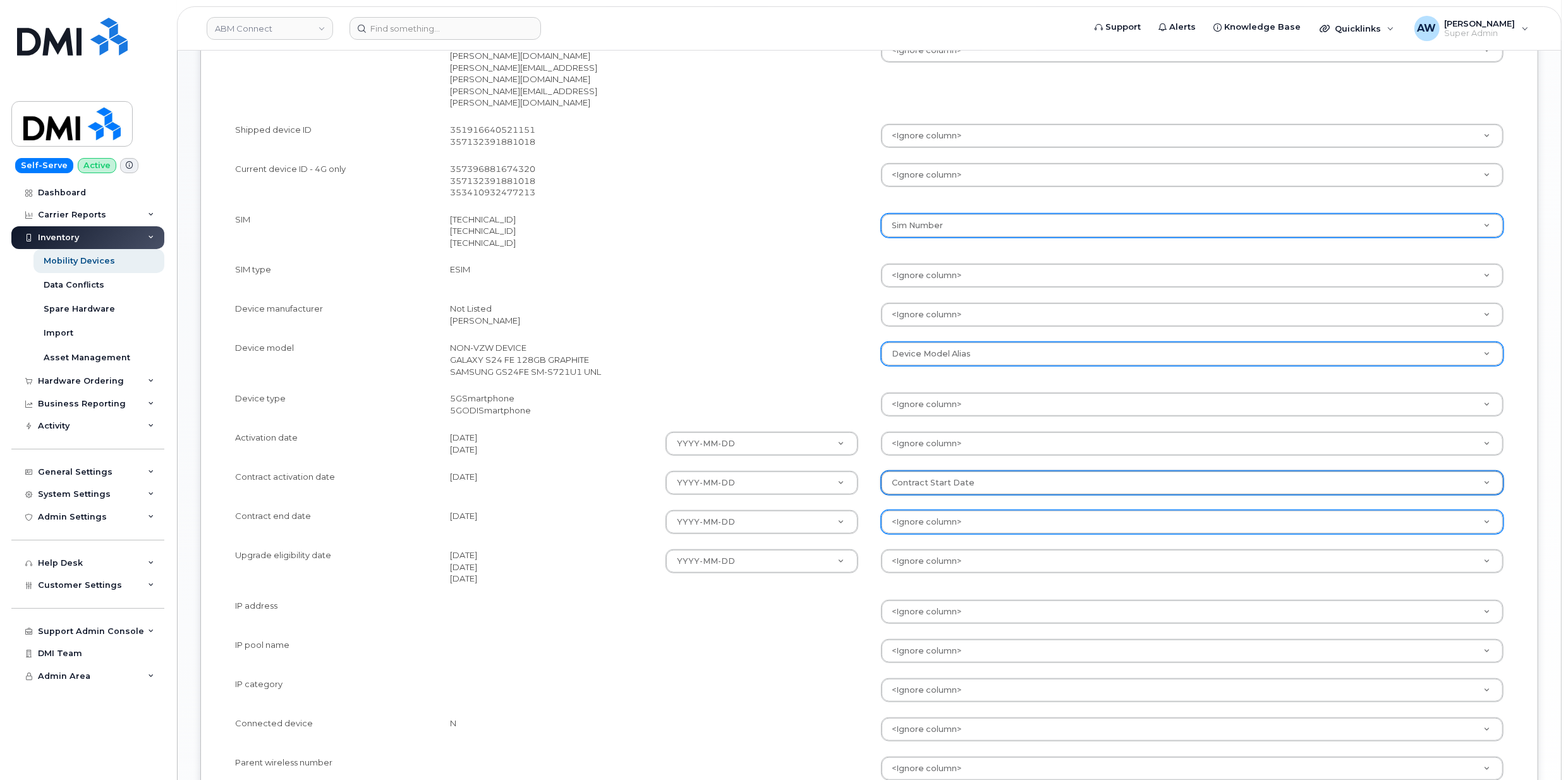
type input "e"
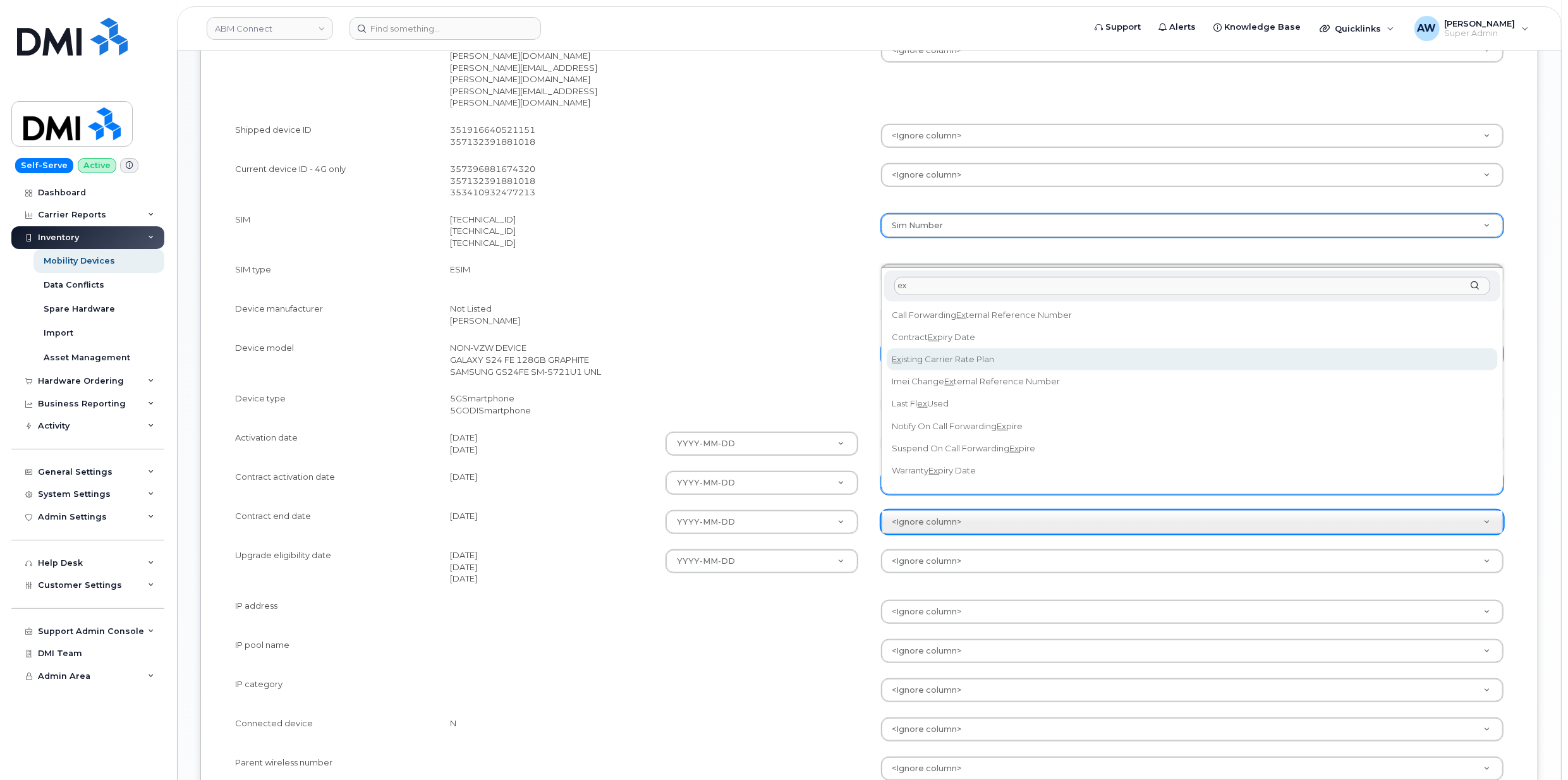
type input "ex"
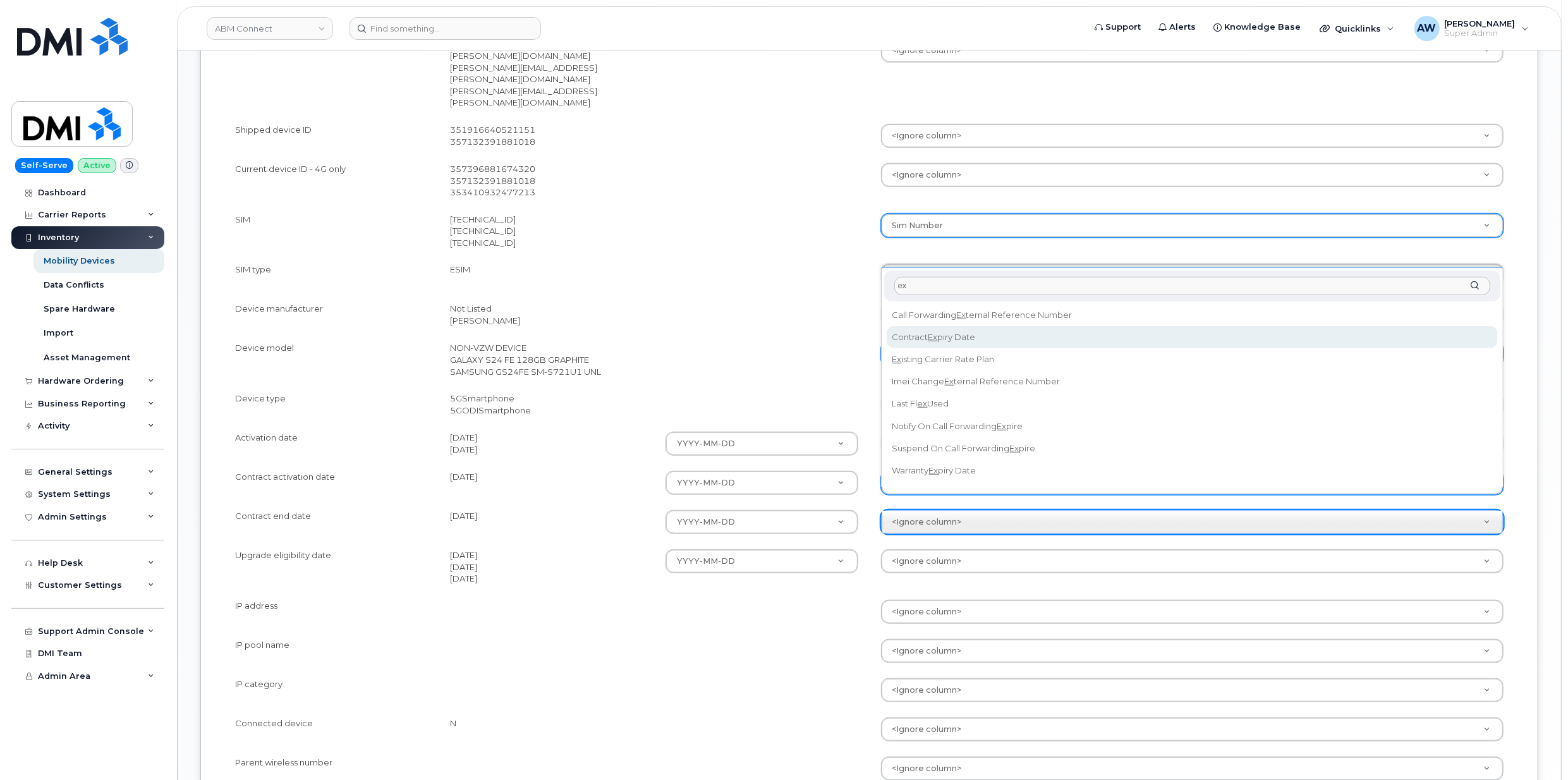
select select "contract_expiry_date"
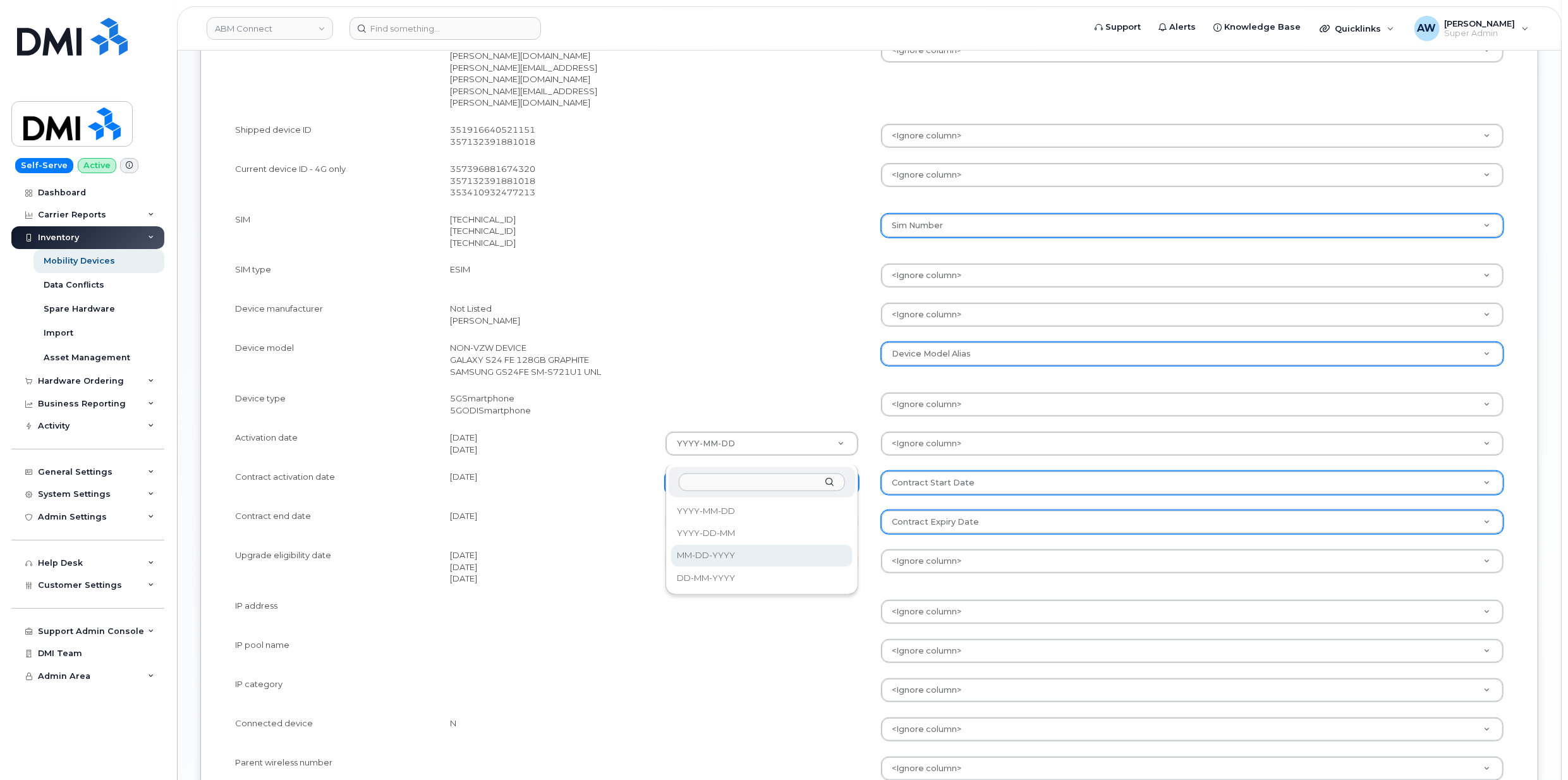
select select "%m-%d-%Y"
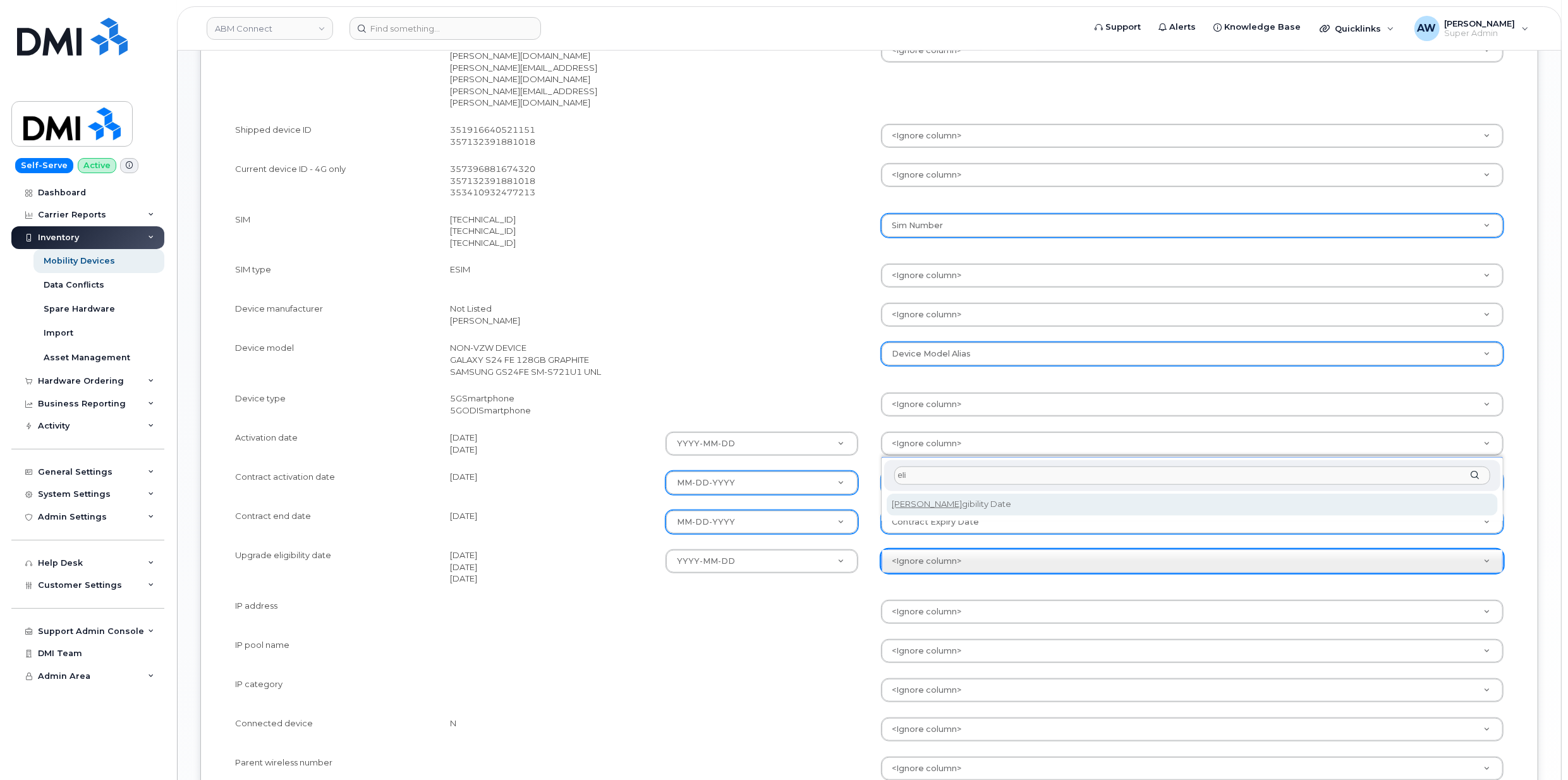
type input "eli"
select select "eligibility_date"
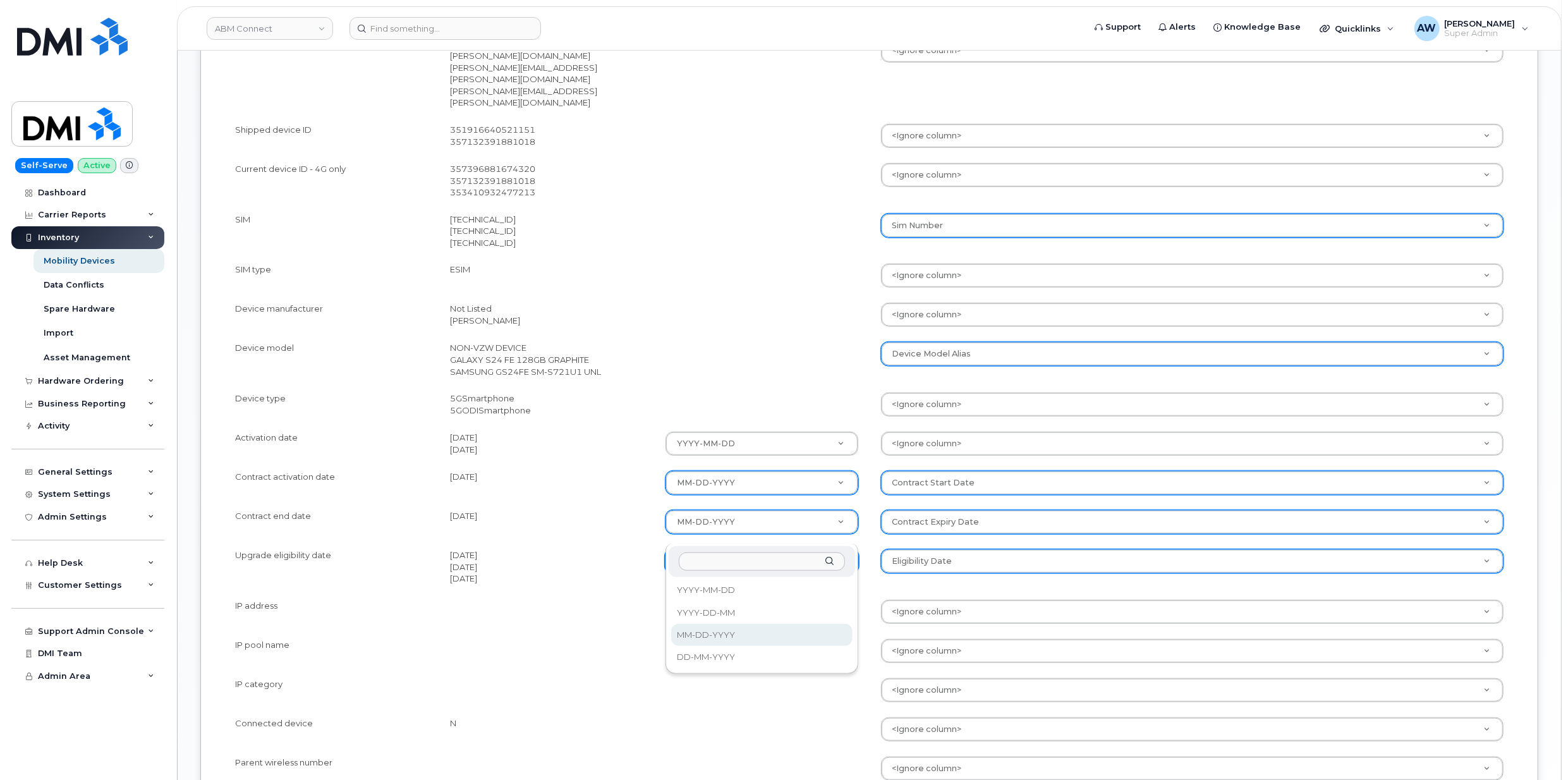
select select "%m-%d-%Y"
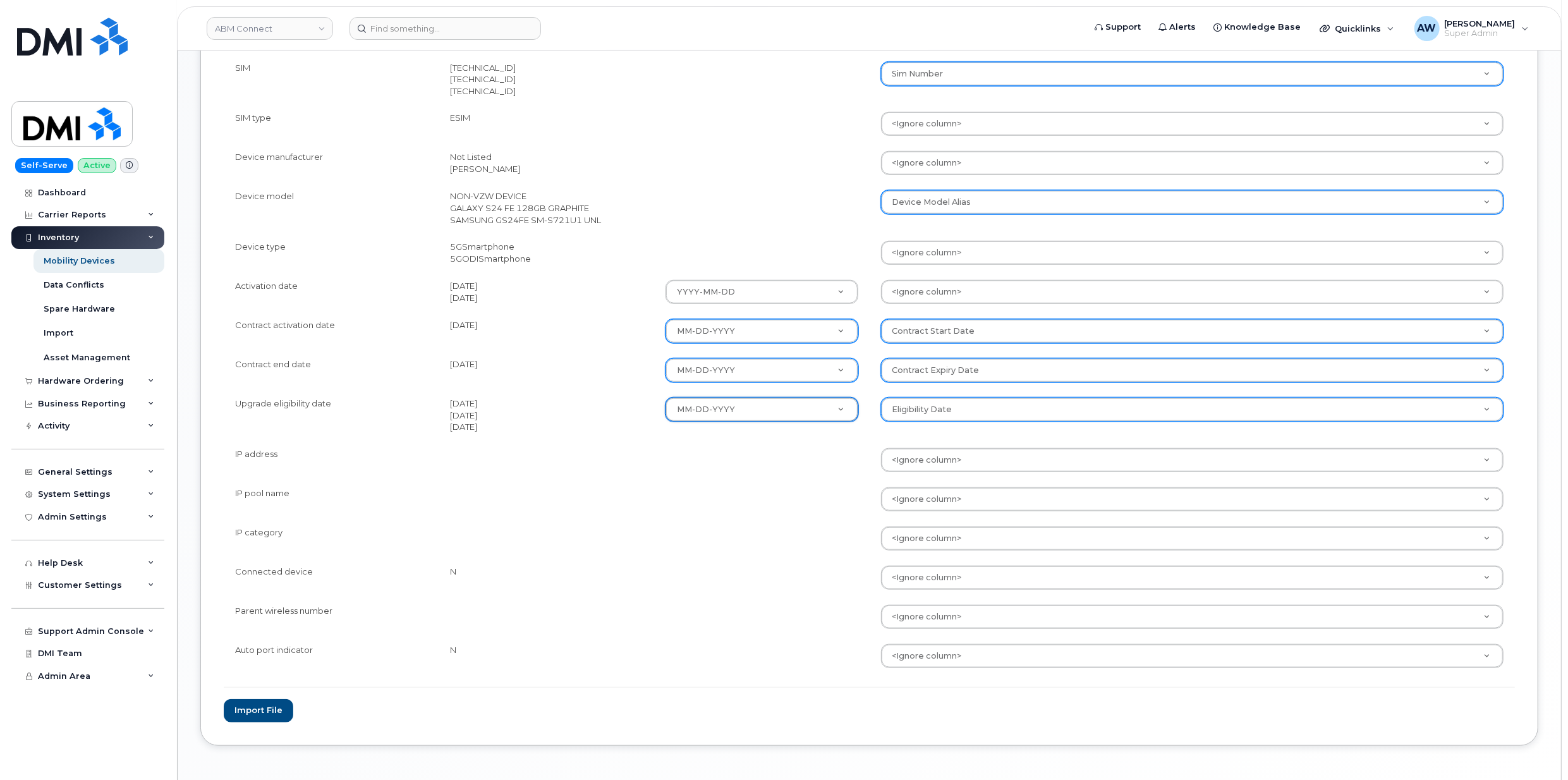
scroll to position [926, 0]
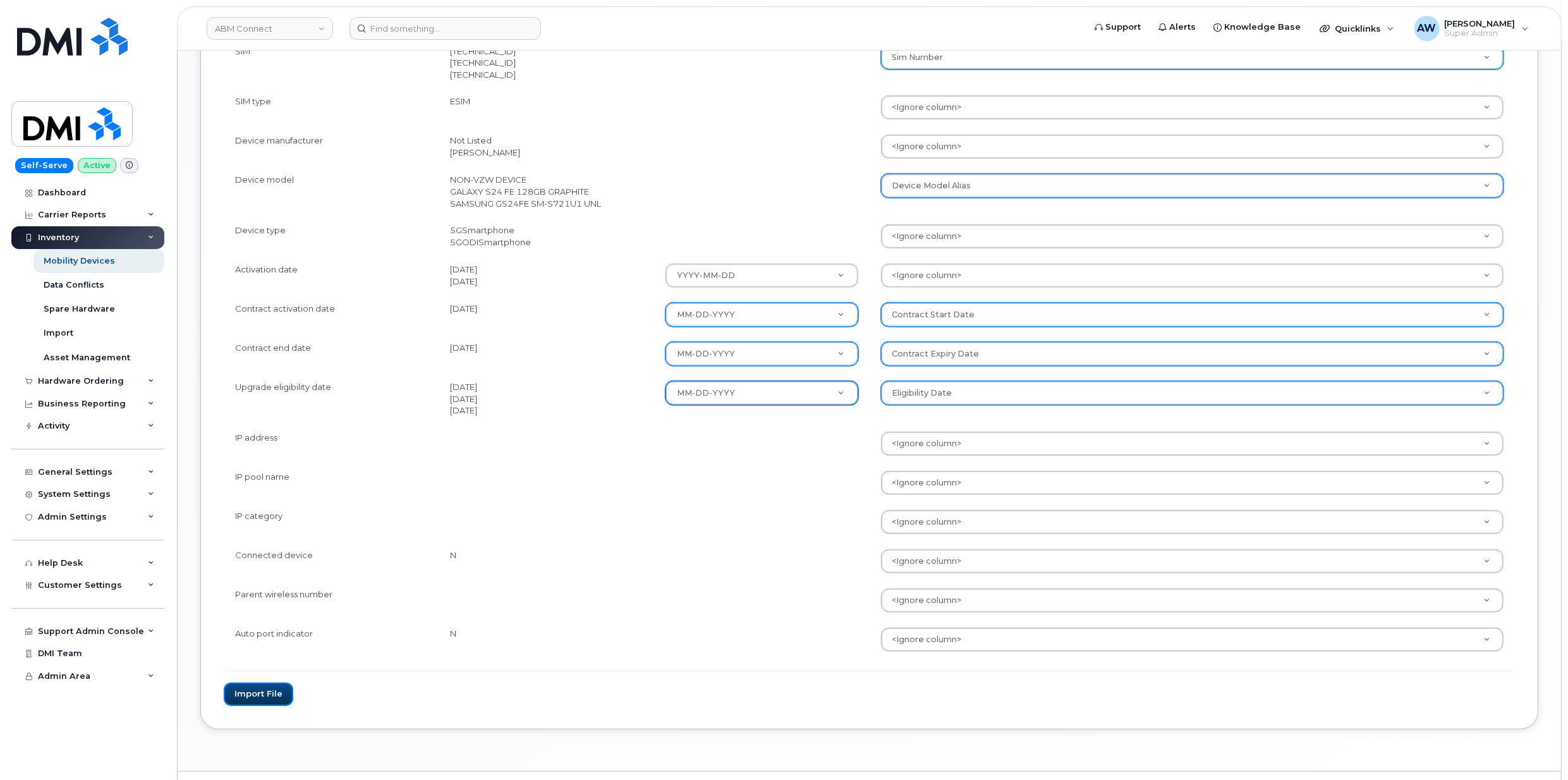
click at [239, 683] on button "Import file" at bounding box center [259, 694] width 70 height 23
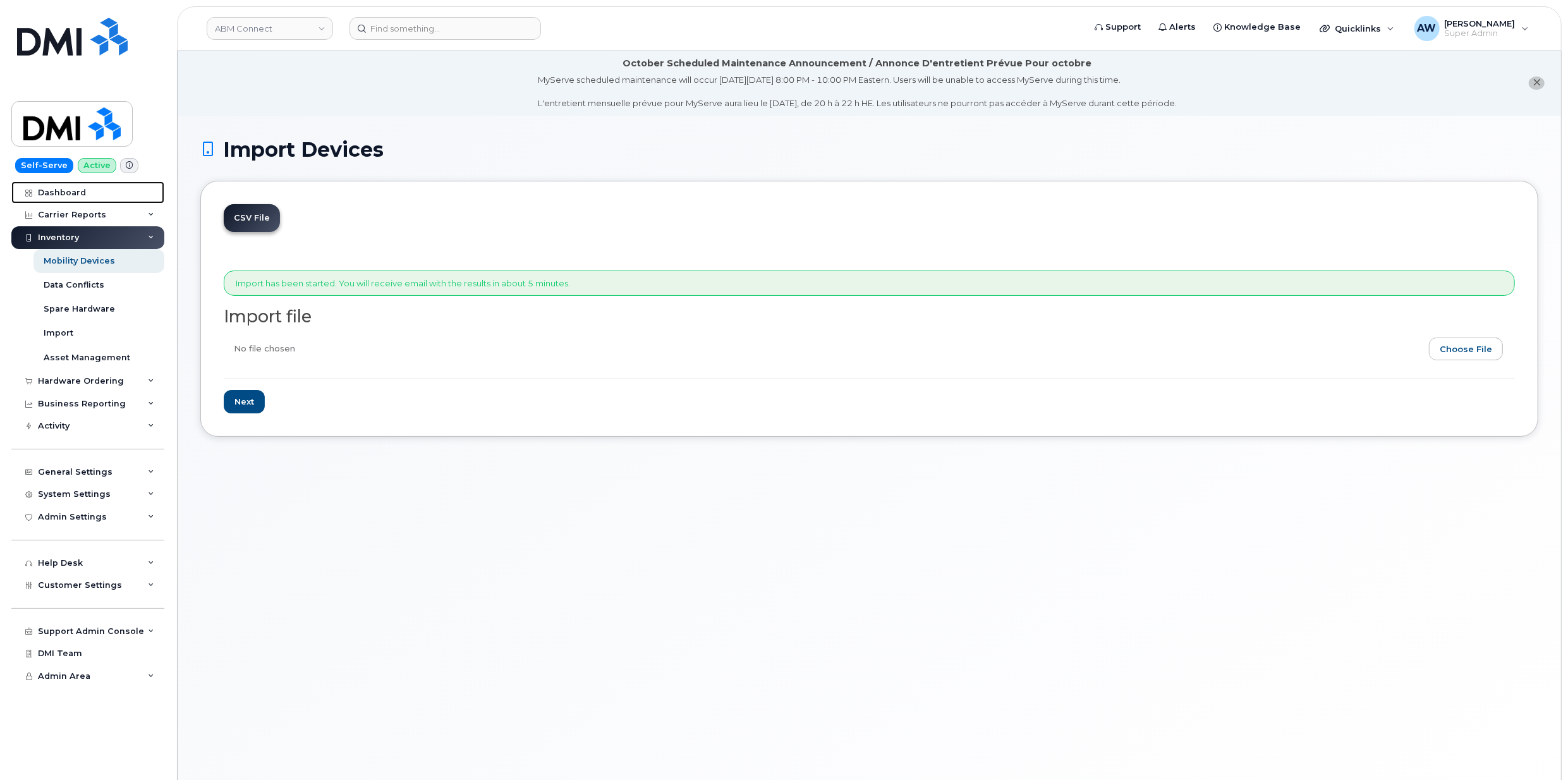
drag, startPoint x: 90, startPoint y: 193, endPoint x: 0, endPoint y: 221, distance: 94.3
click at [90, 193] on link "Dashboard" at bounding box center [88, 192] width 153 height 22
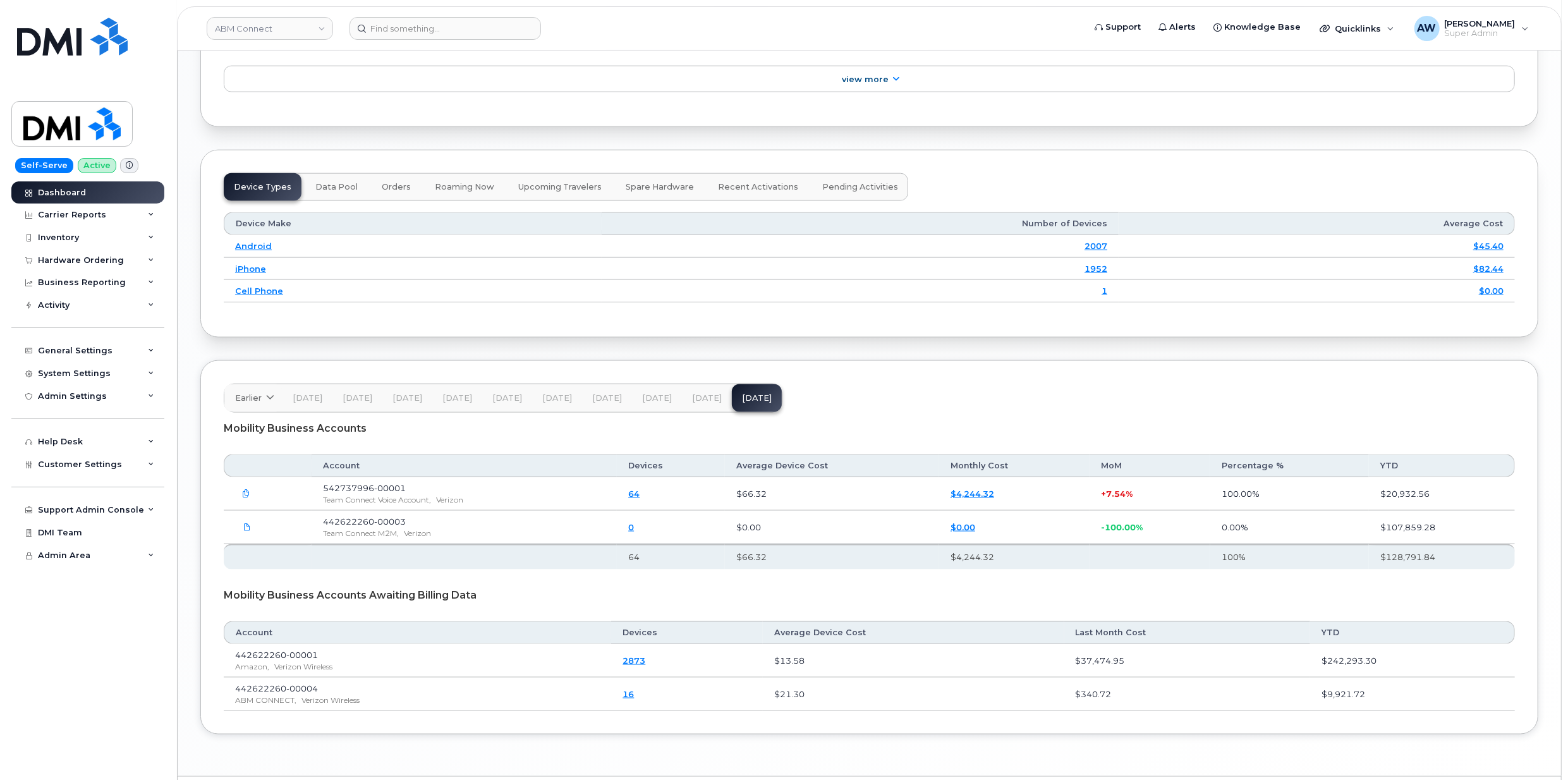
scroll to position [1596, 0]
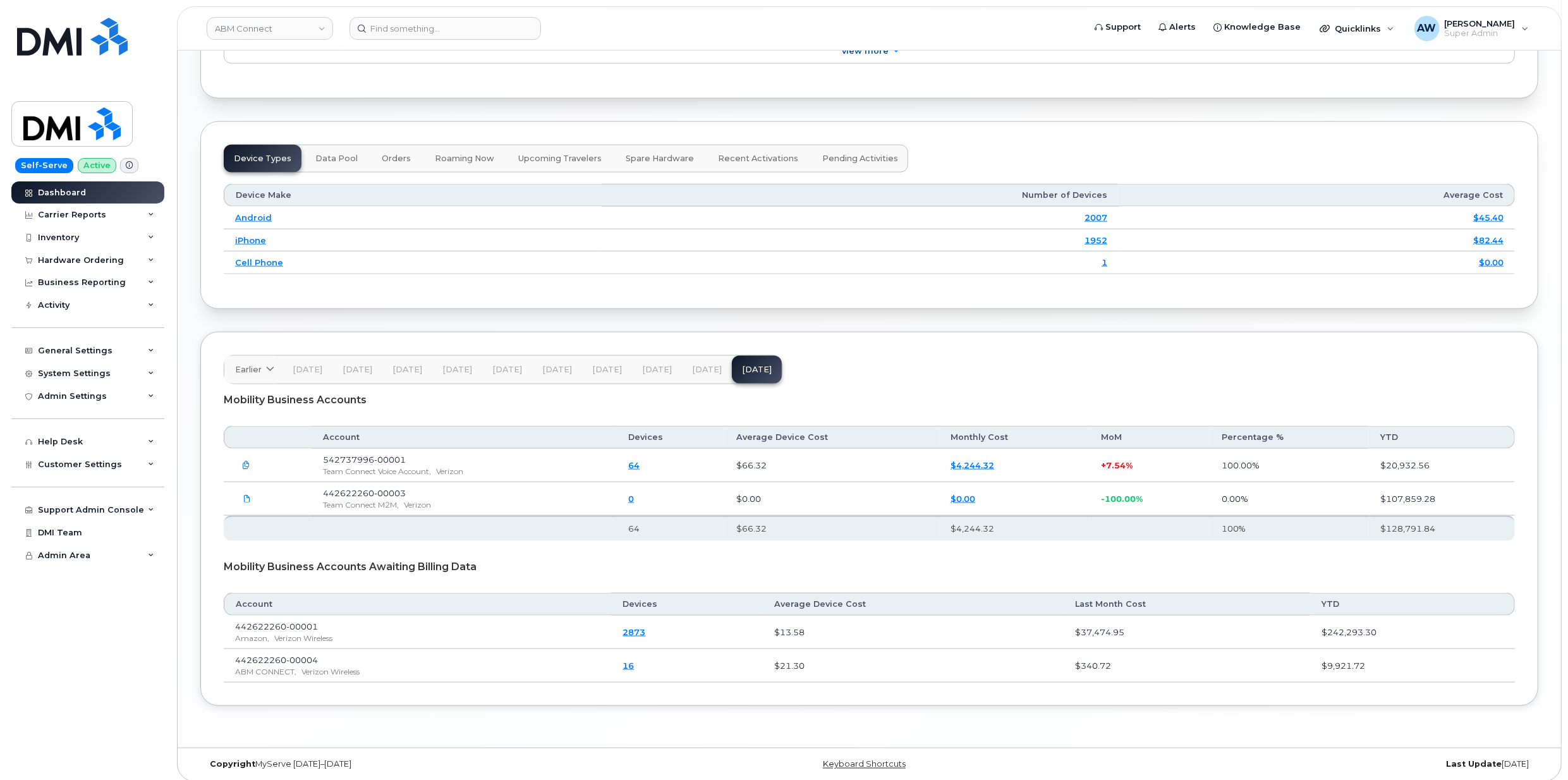
click at [682, 363] on button "[DATE]" at bounding box center [707, 369] width 50 height 28
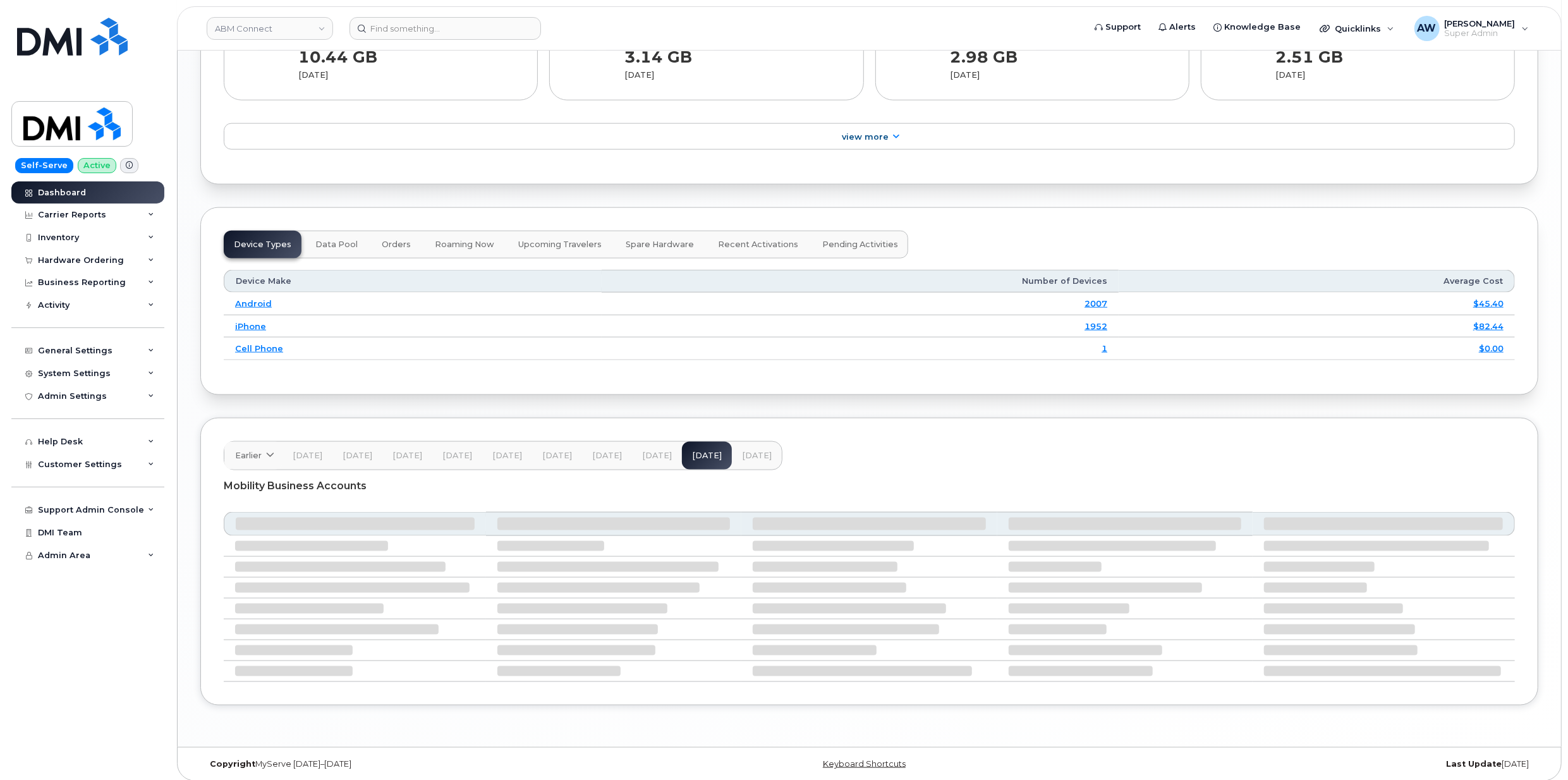
scroll to position [1522, 0]
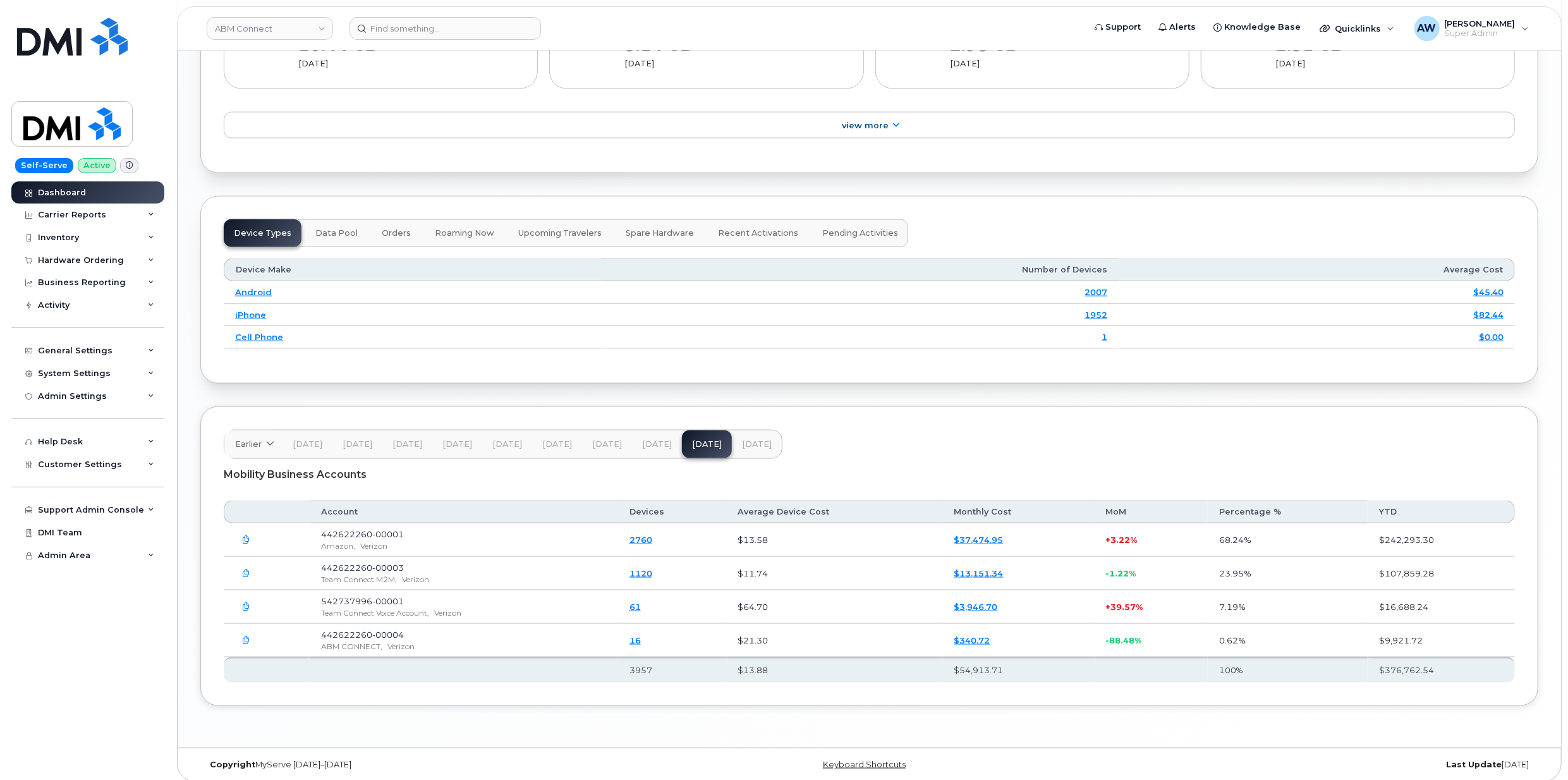
click at [245, 603] on icon "button" at bounding box center [246, 606] width 8 height 8
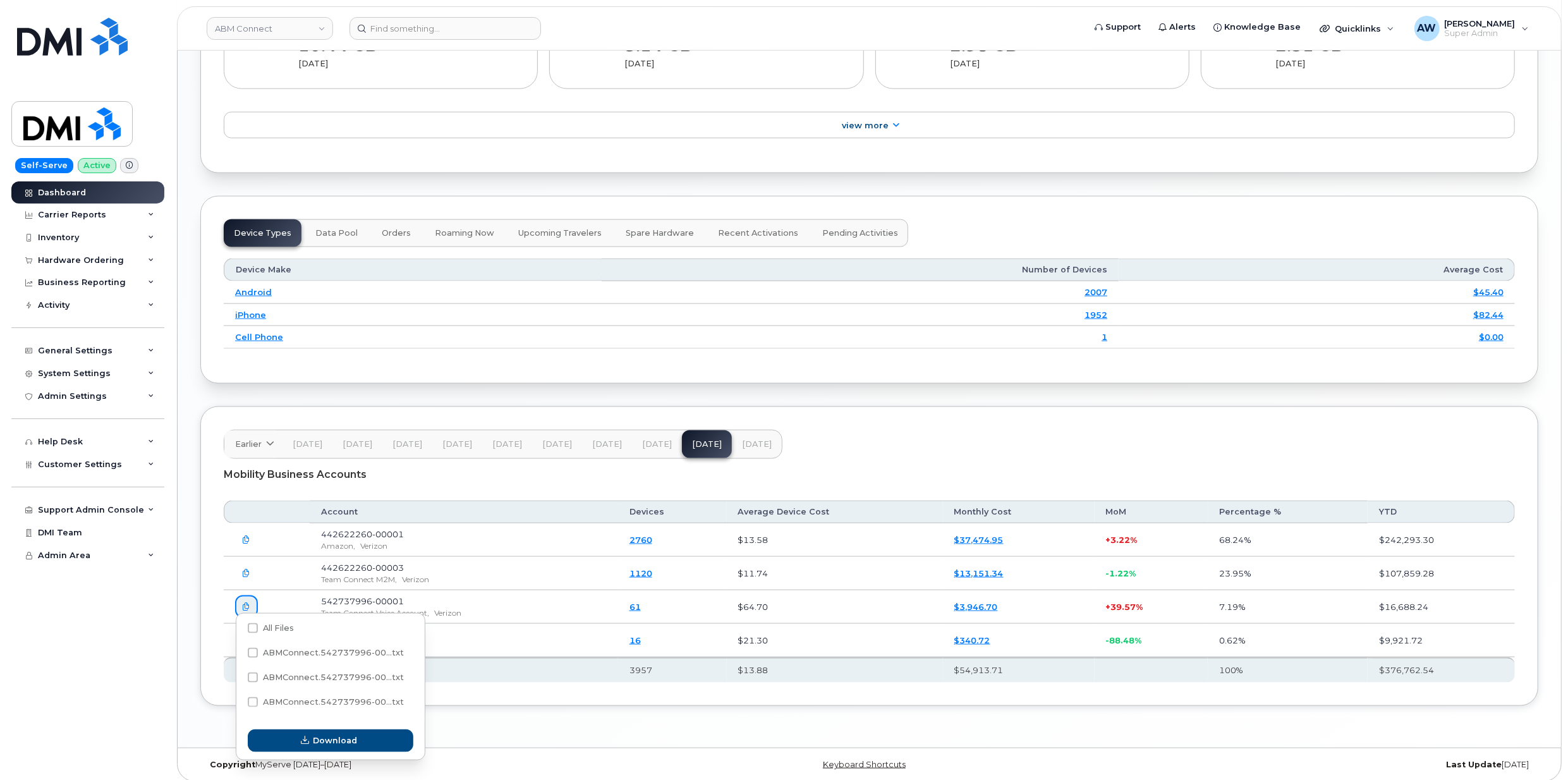
click at [248, 528] on button "button" at bounding box center [246, 539] width 22 height 22
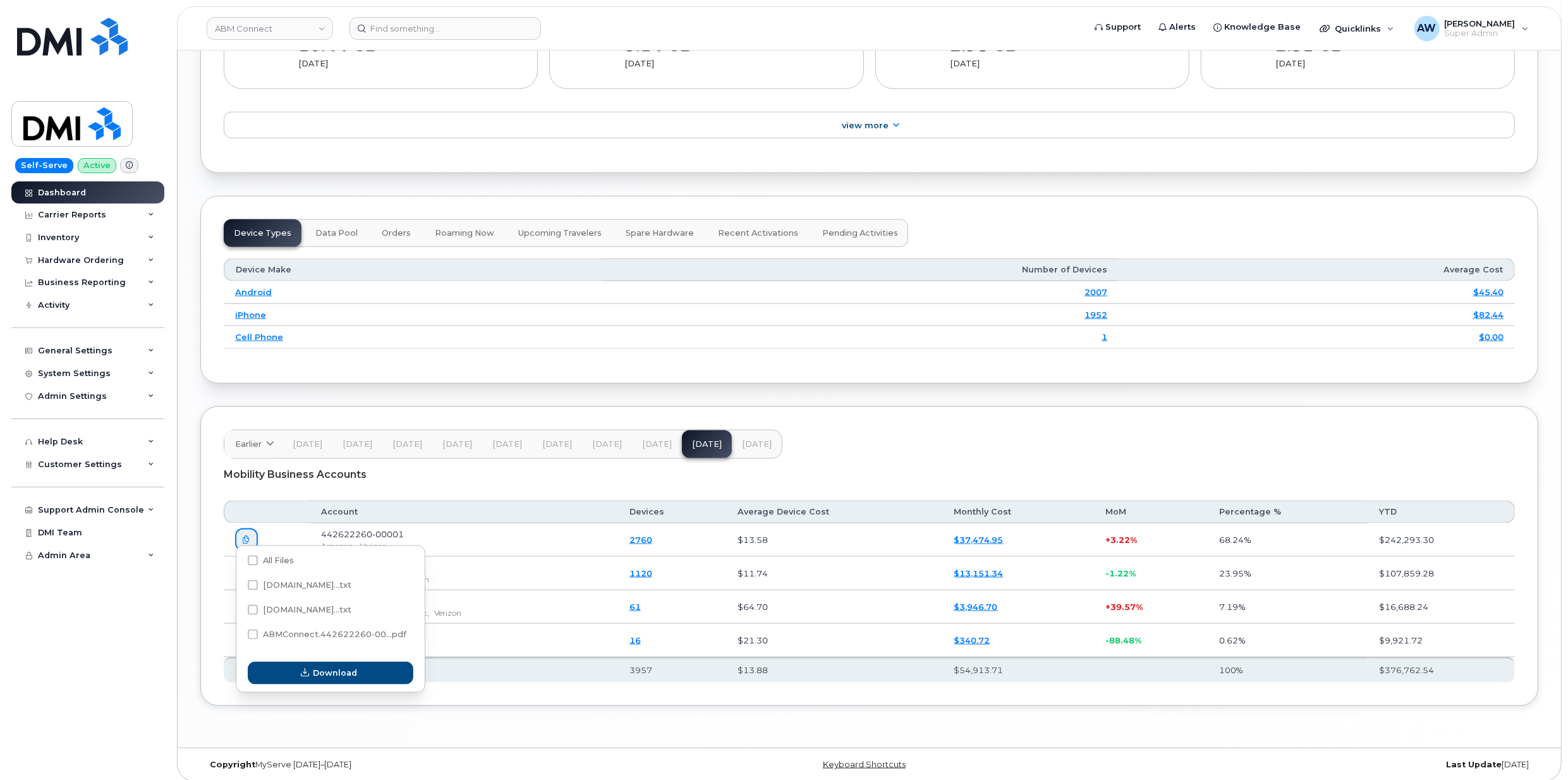
click at [545, 500] on th "Account" at bounding box center [464, 511] width 309 height 22
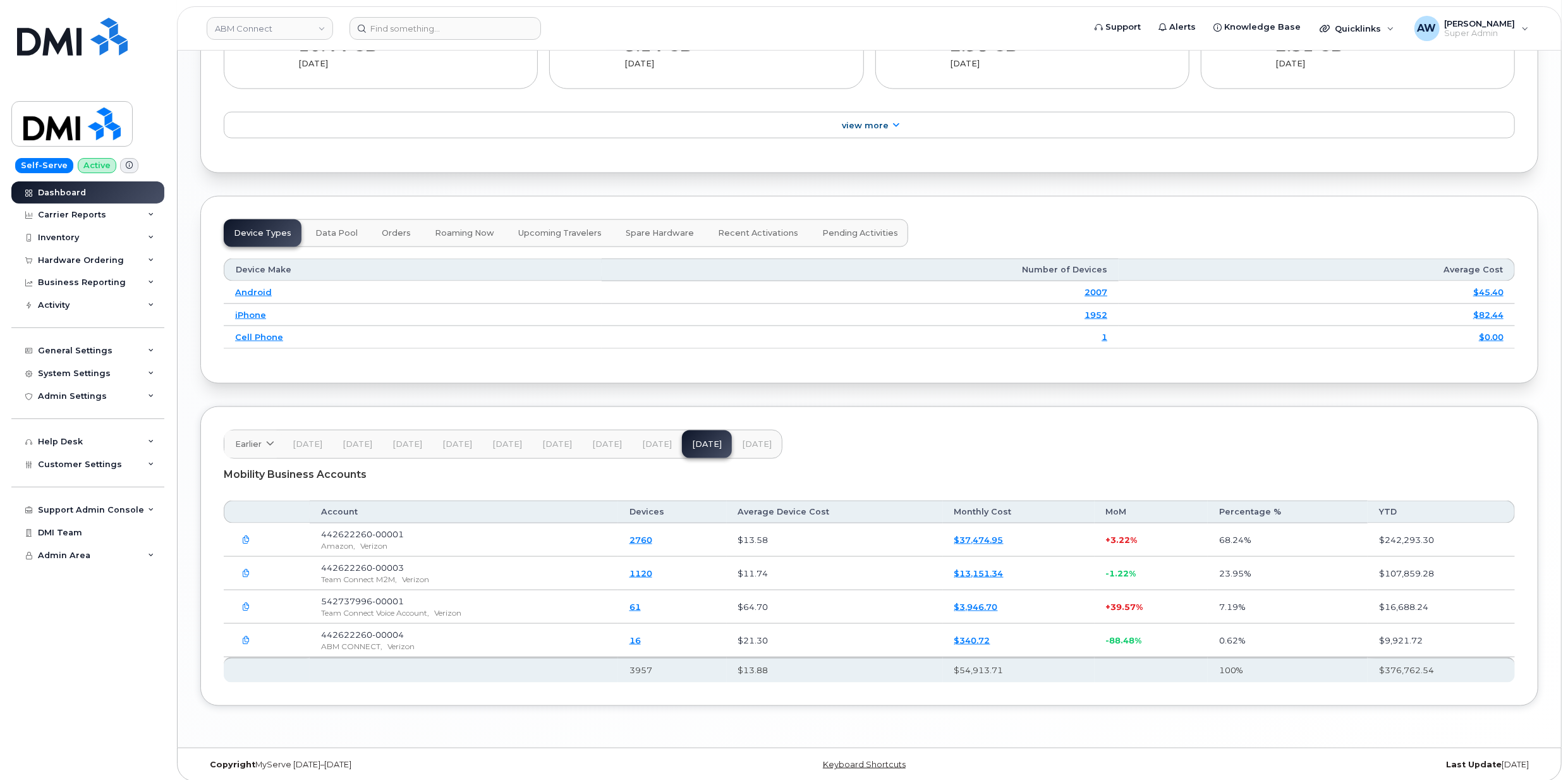
click at [752, 430] on button "[DATE]" at bounding box center [757, 444] width 50 height 28
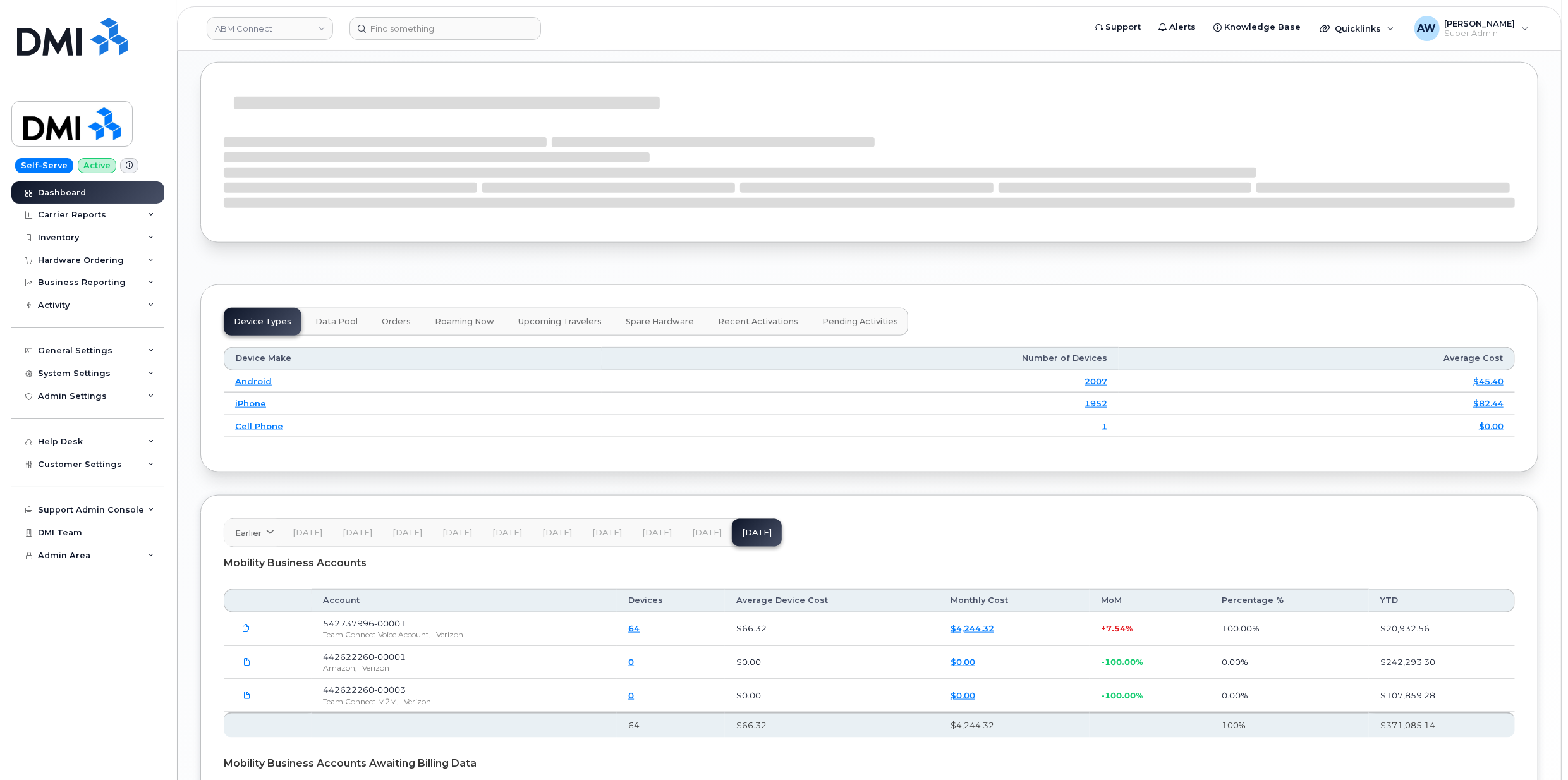
scroll to position [1517, 0]
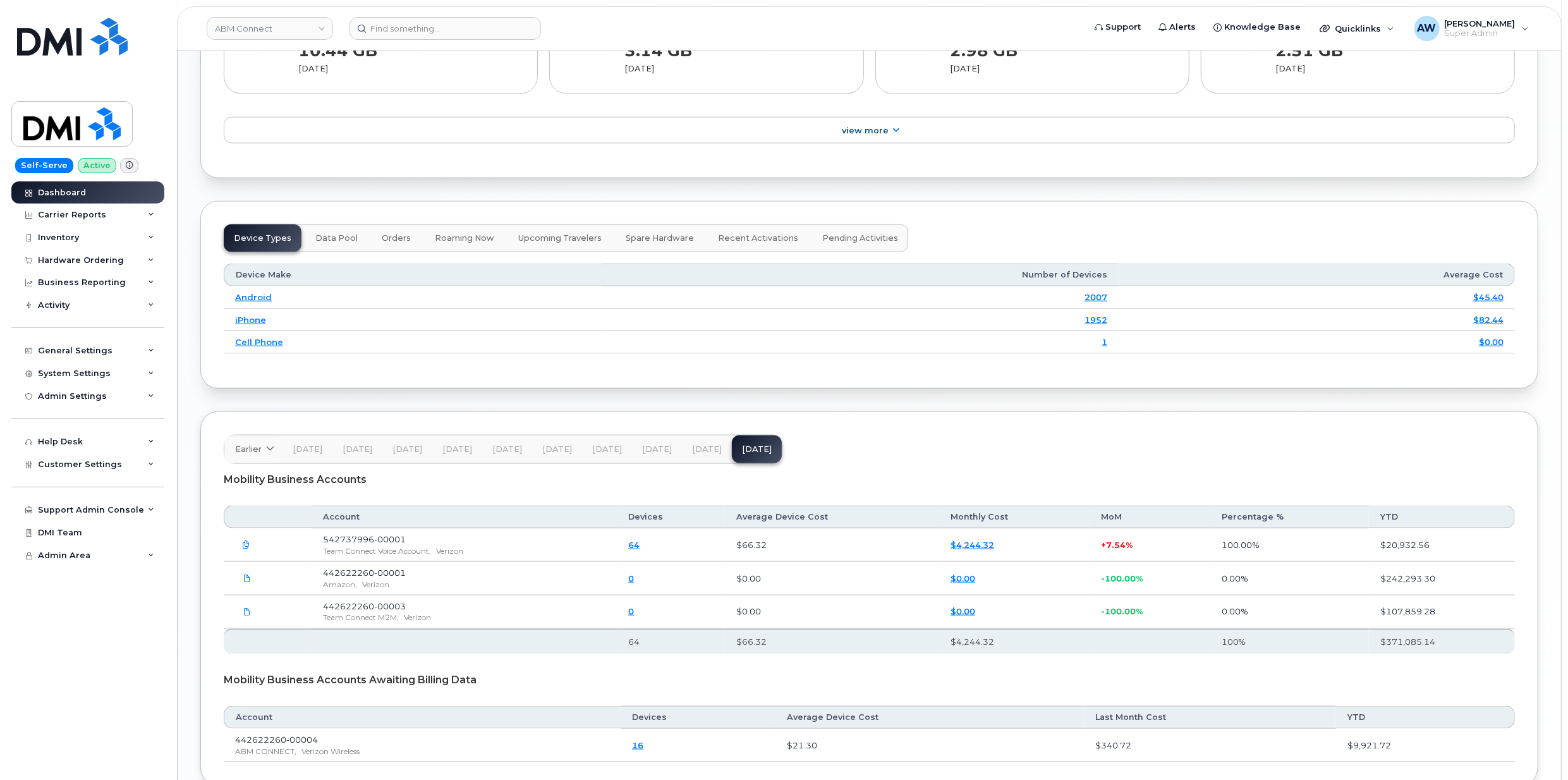
click at [707, 444] on span "[DATE]" at bounding box center [707, 449] width 30 height 10
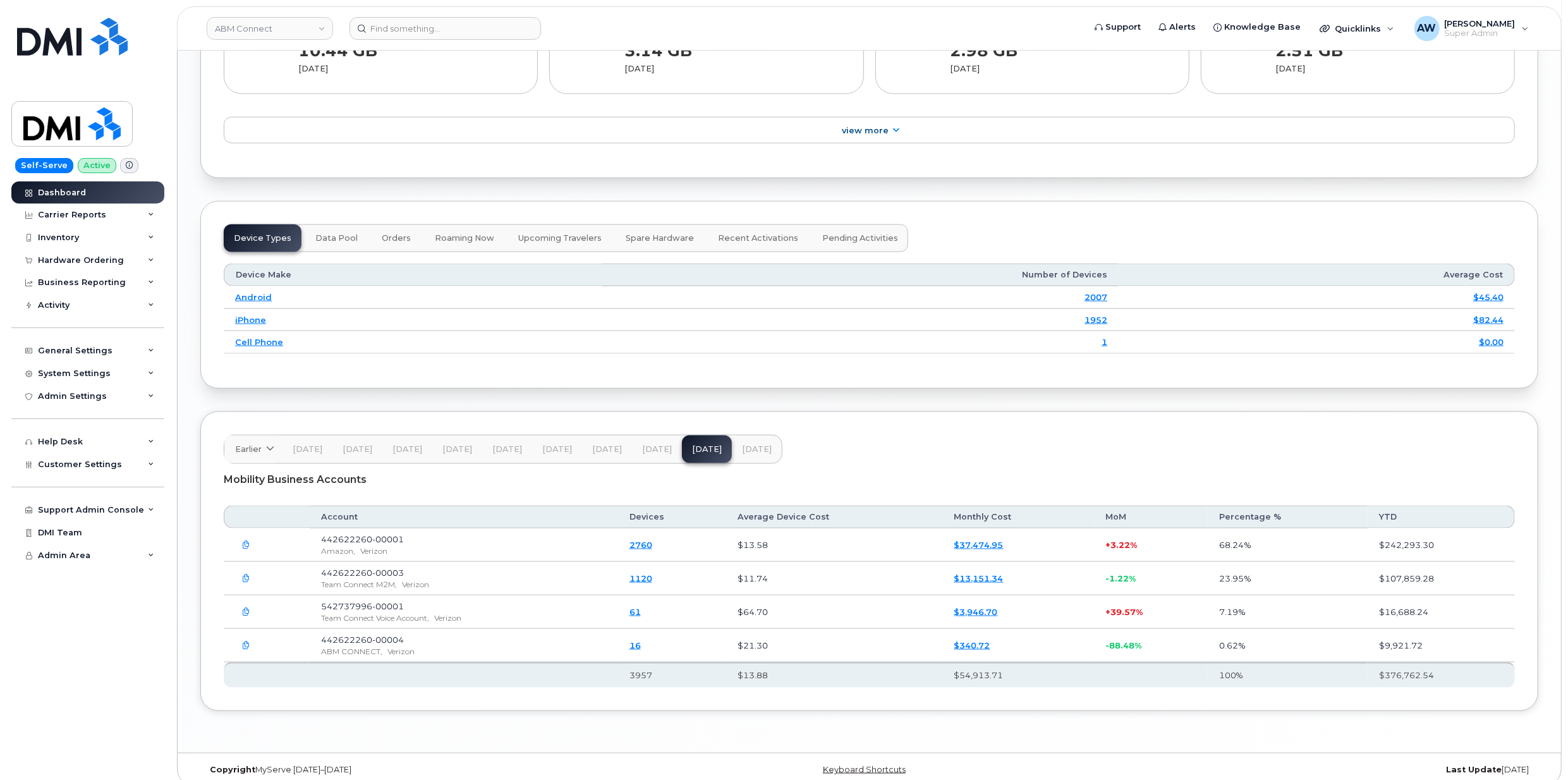
click at [248, 575] on icon "button" at bounding box center [246, 578] width 8 height 8
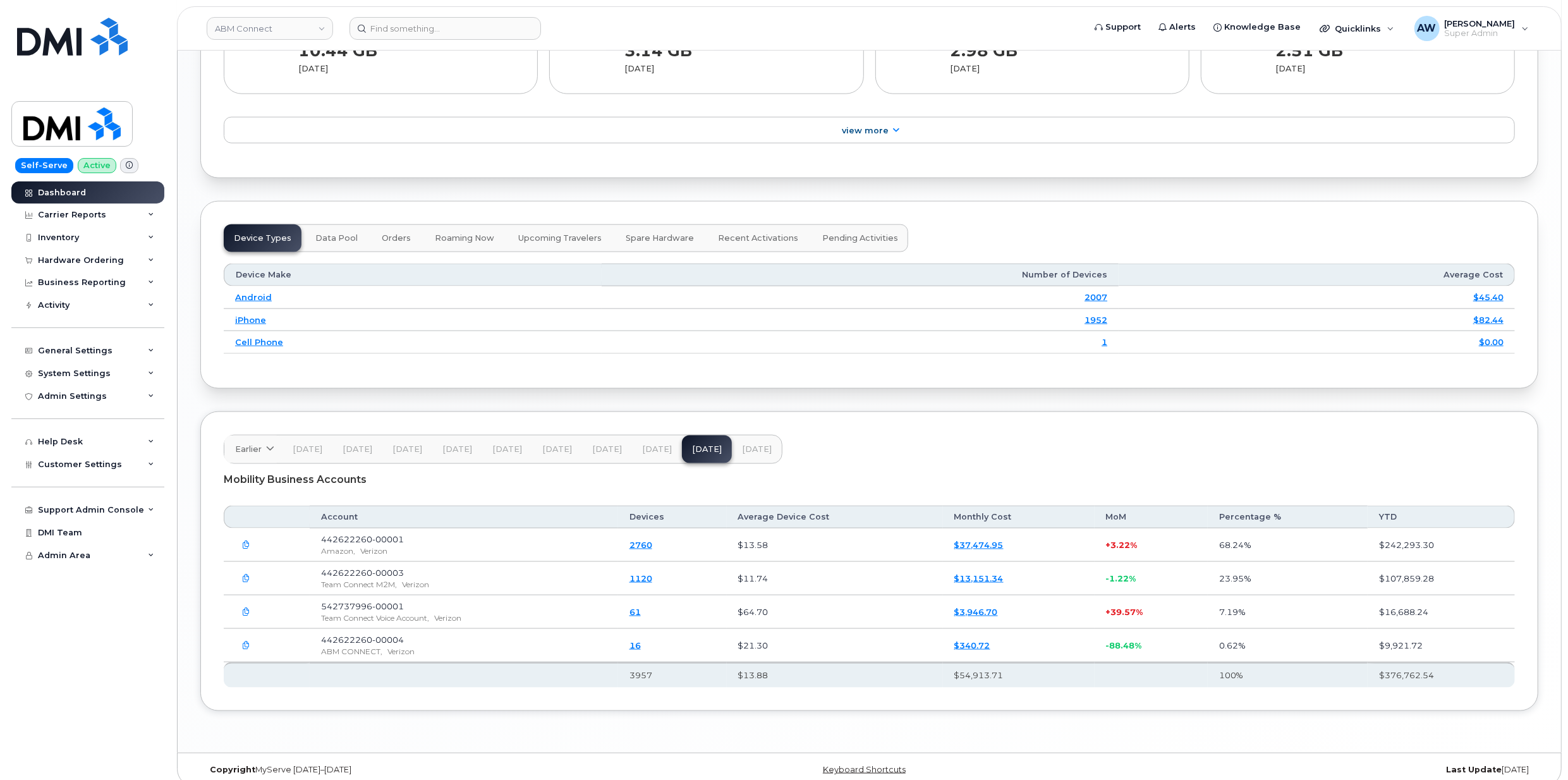
click at [744, 444] on span "[DATE]" at bounding box center [757, 449] width 30 height 10
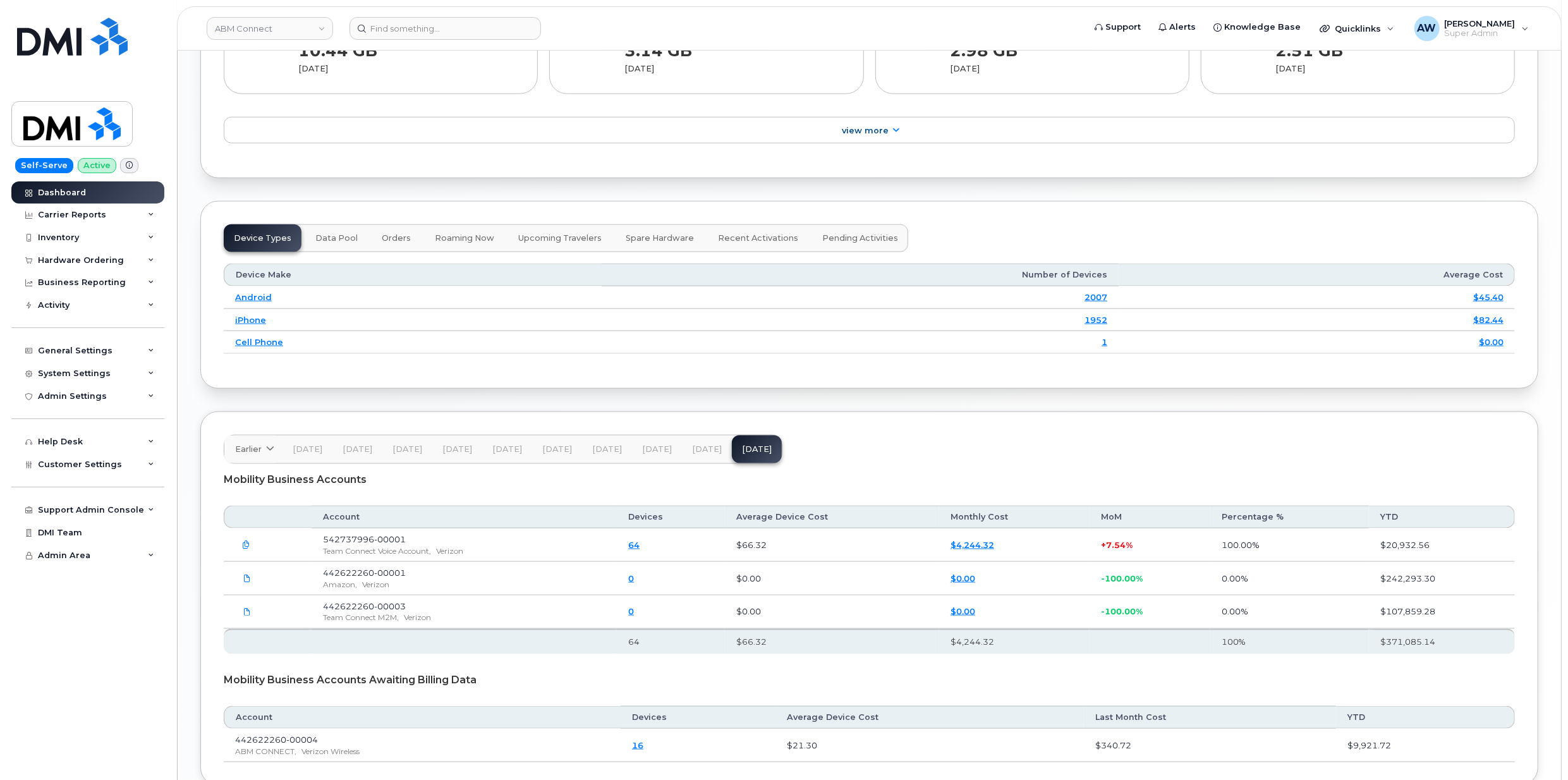
click at [693, 448] on button "[DATE]" at bounding box center [707, 450] width 50 height 28
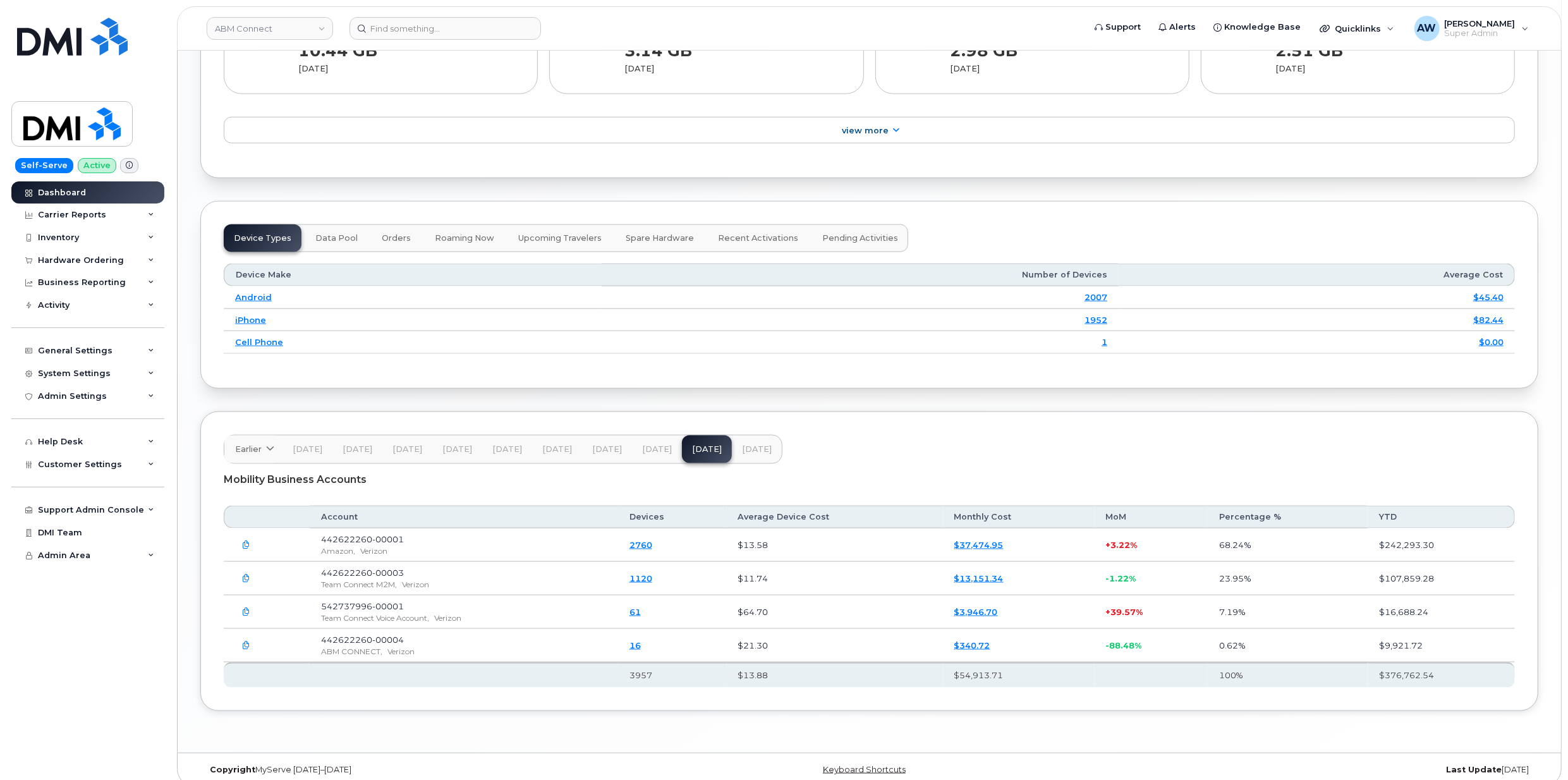
click at [751, 452] on button "[DATE]" at bounding box center [757, 450] width 50 height 28
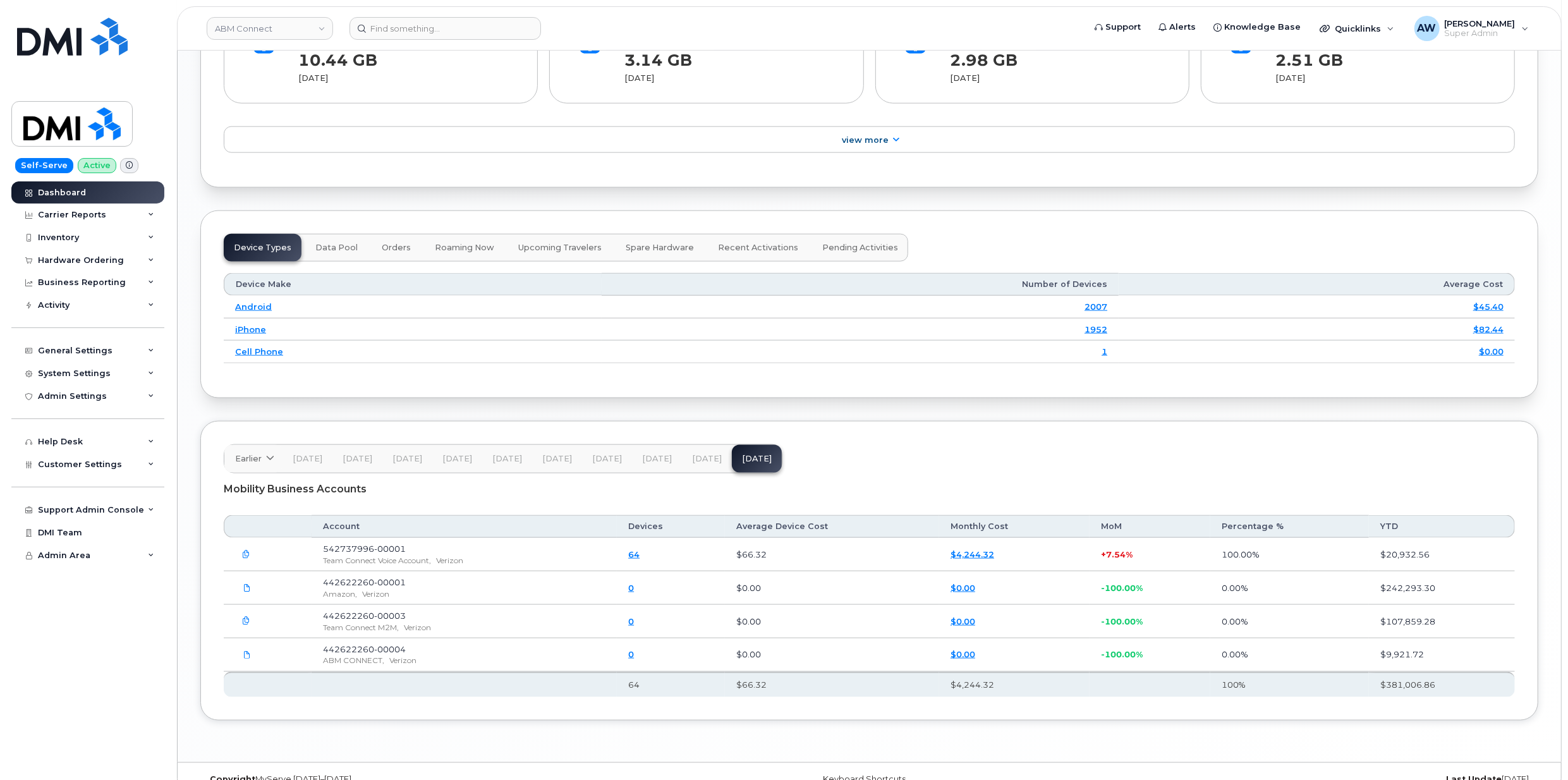
scroll to position [1522, 0]
